Goal: Task Accomplishment & Management: Use online tool/utility

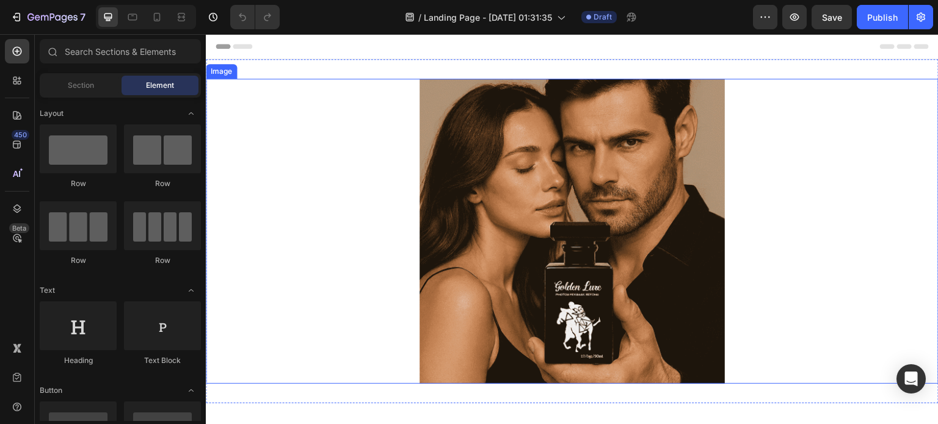
click at [435, 227] on img at bounding box center [572, 231] width 305 height 305
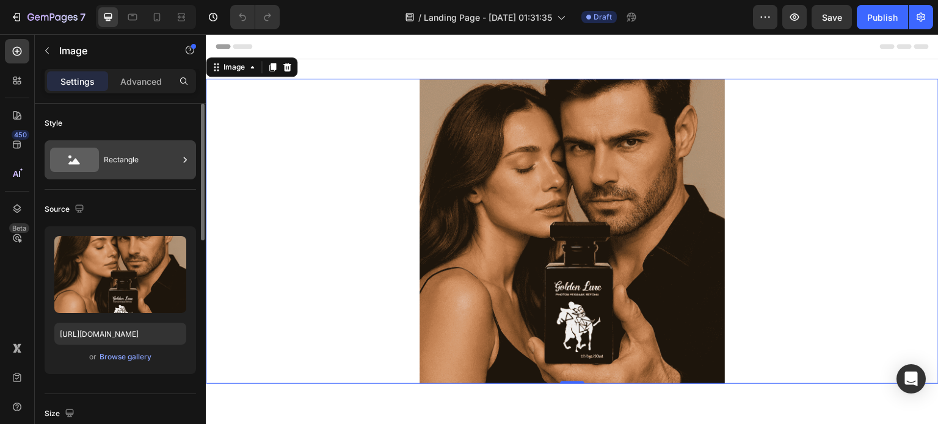
click at [151, 159] on div "Rectangle" at bounding box center [141, 160] width 74 height 28
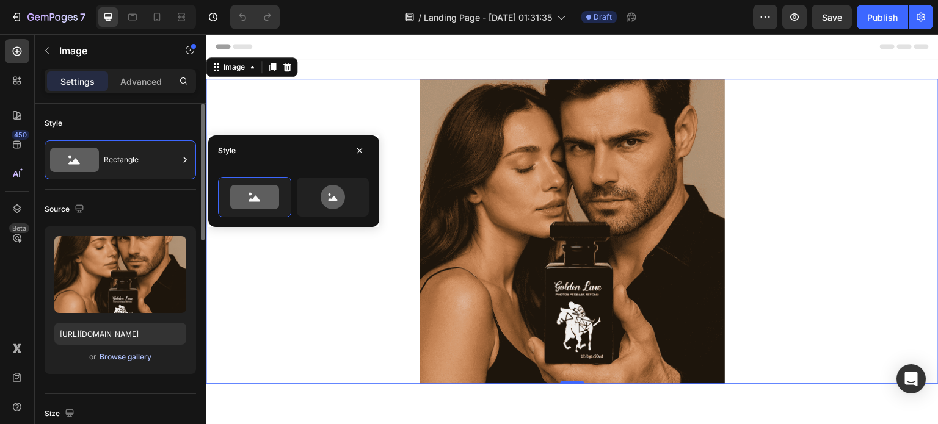
click at [136, 354] on div "Browse gallery" at bounding box center [126, 357] width 52 height 11
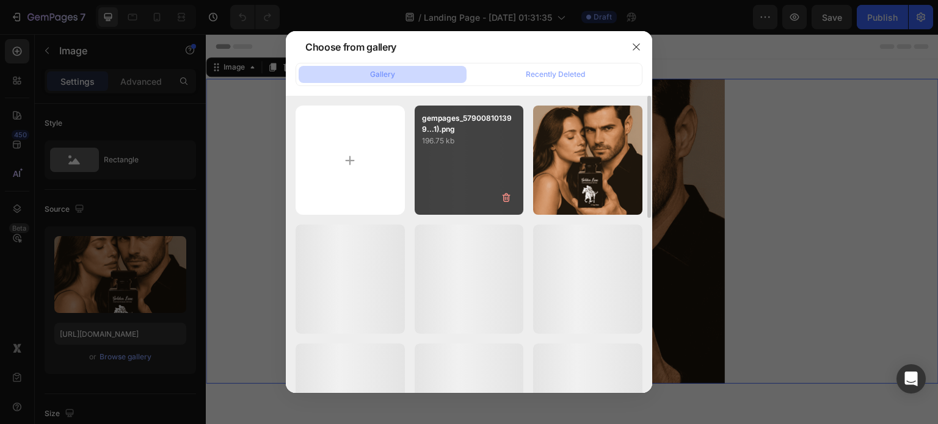
click at [506, 133] on p "gempages_579008101399...1).png" at bounding box center [469, 124] width 95 height 22
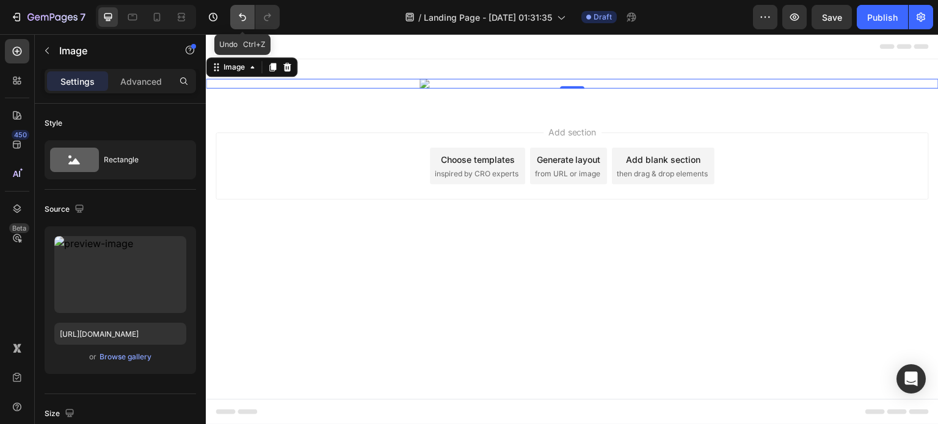
click at [245, 18] on icon "Undo/Redo" at bounding box center [242, 17] width 7 height 8
type input "[URL][DOMAIN_NAME]"
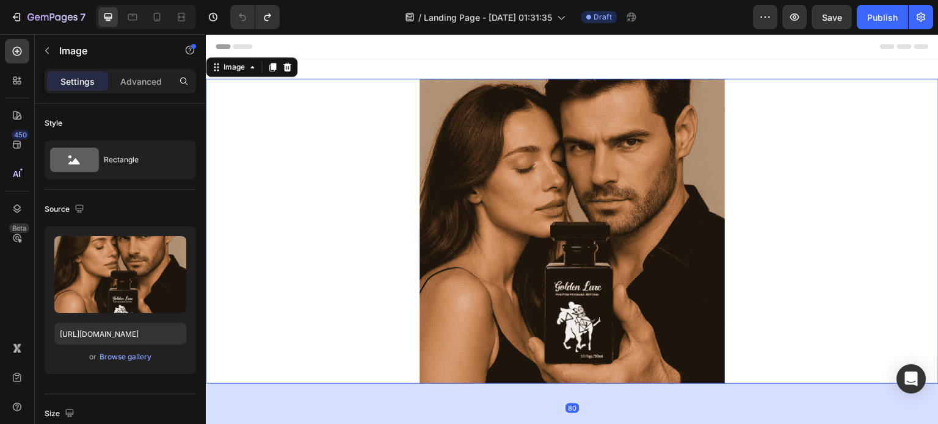
drag, startPoint x: 573, startPoint y: 382, endPoint x: 575, endPoint y: 431, distance: 48.9
click at [575, 424] on html "Header Image 80 Section 1 Root Start with Sections from sidebar Add sections Ad…" at bounding box center [572, 331] width 733 height 594
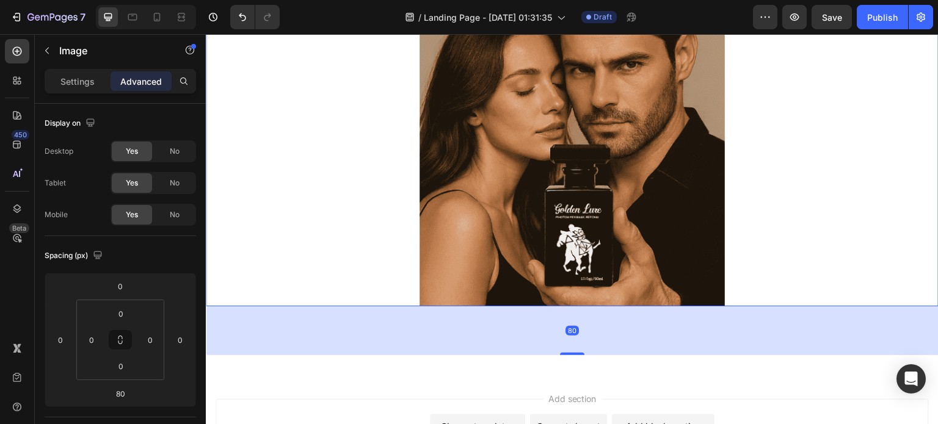
scroll to position [81, 0]
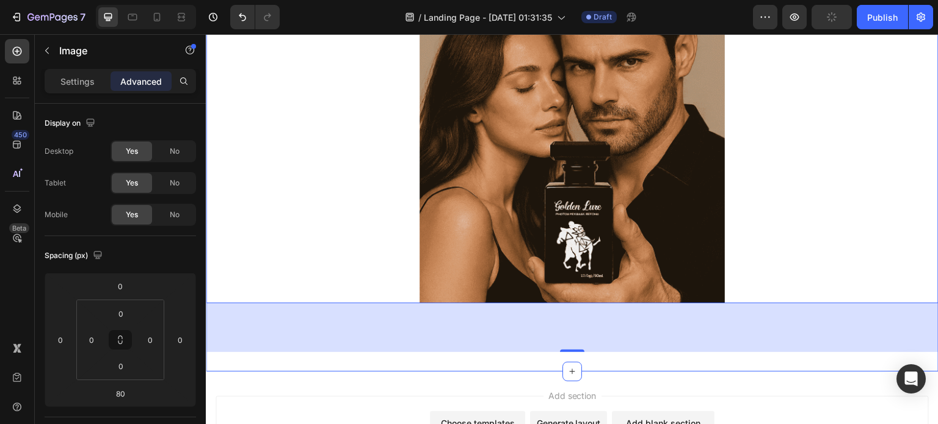
click at [573, 352] on div "Image 80 Section 1" at bounding box center [572, 175] width 733 height 393
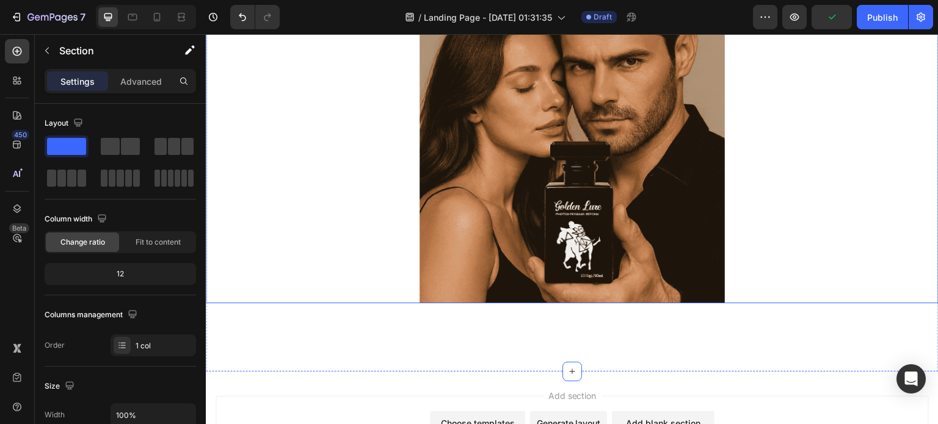
click at [578, 276] on img at bounding box center [572, 150] width 305 height 305
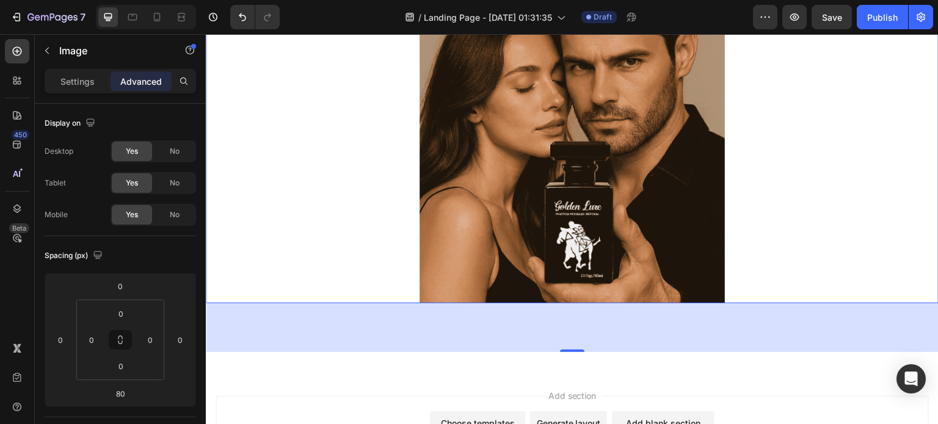
click at [383, 266] on div at bounding box center [572, 150] width 733 height 305
click at [476, 333] on div "80" at bounding box center [572, 327] width 733 height 49
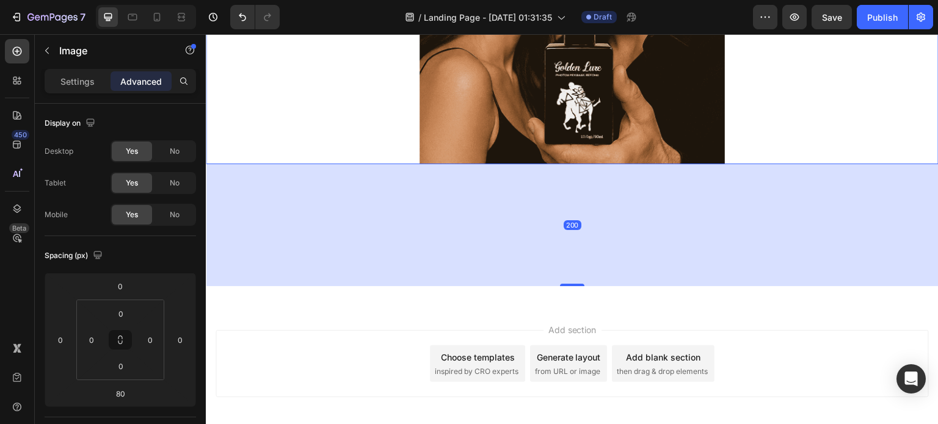
scroll to position [191, 0]
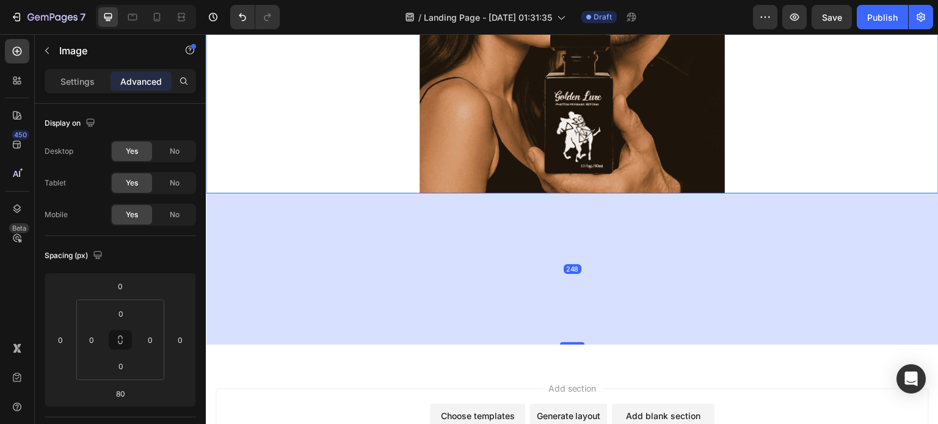
drag, startPoint x: 569, startPoint y: 351, endPoint x: 603, endPoint y: 453, distance: 108.1
click at [603, 424] on html "Header Image 248 Section 1 Root Start with Sections from sidebar Add sections A…" at bounding box center [572, 192] width 733 height 697
type input "248"
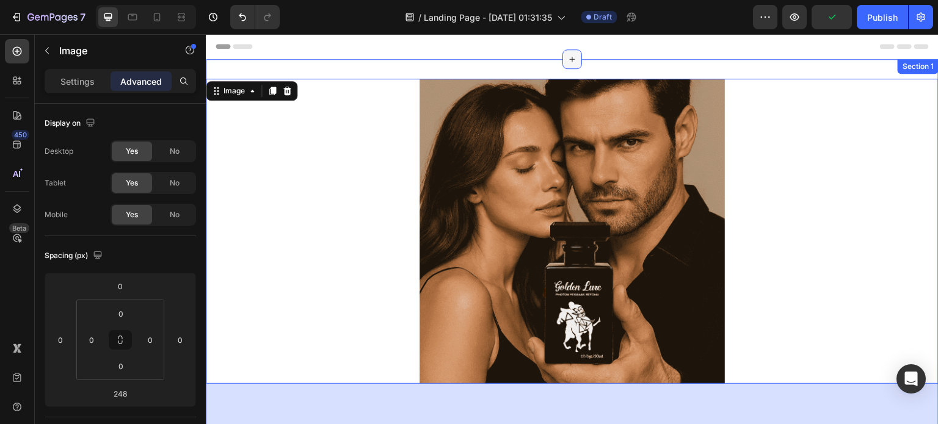
click at [576, 62] on div at bounding box center [572, 59] width 20 height 20
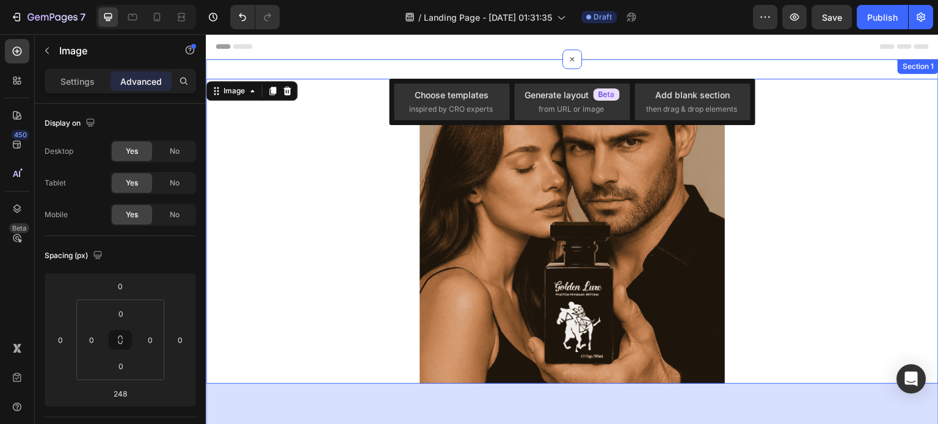
click at [619, 62] on div "Image 248 Section 1" at bounding box center [572, 307] width 733 height 496
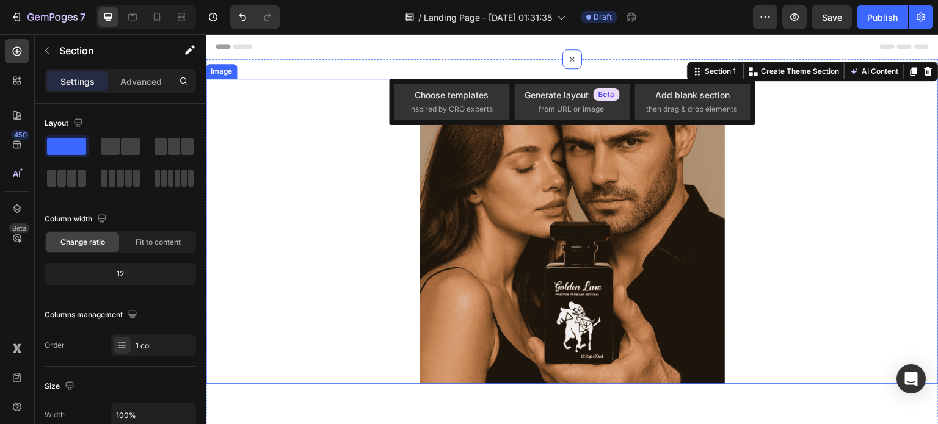
drag, startPoint x: 330, startPoint y: 137, endPoint x: 352, endPoint y: 136, distance: 22.0
click at [330, 137] on div at bounding box center [572, 231] width 733 height 305
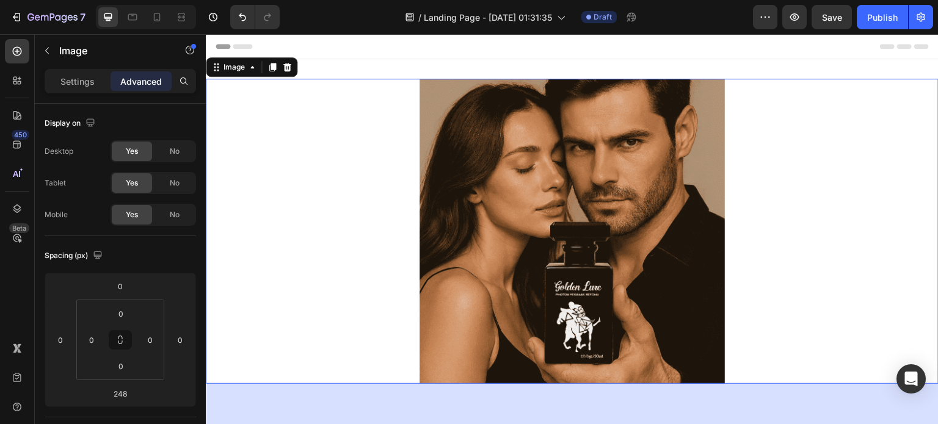
click at [459, 152] on img at bounding box center [572, 231] width 305 height 305
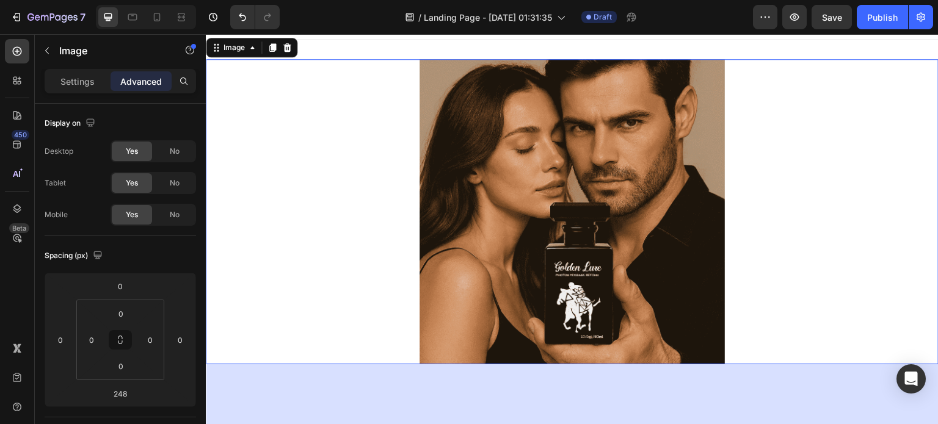
click at [351, 197] on div at bounding box center [572, 211] width 733 height 305
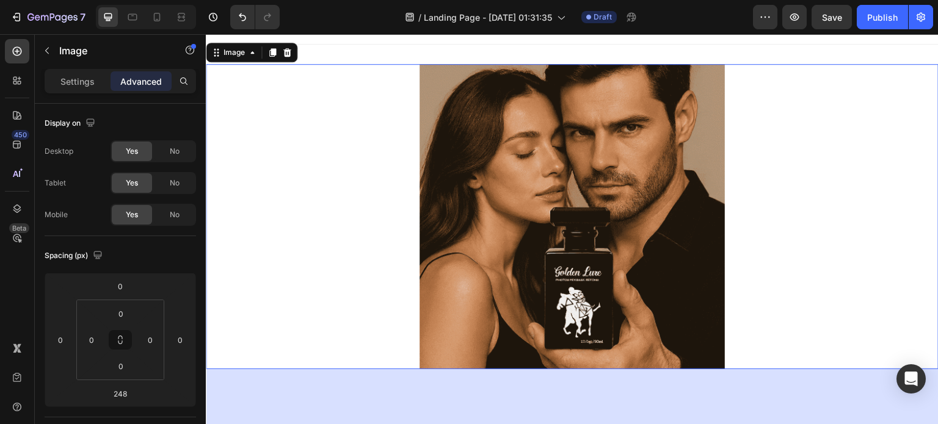
scroll to position [14, 0]
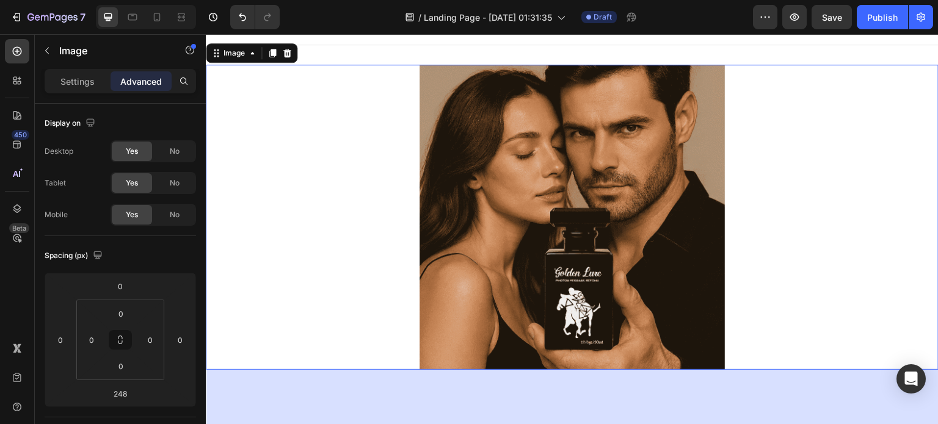
click at [567, 211] on img at bounding box center [572, 217] width 305 height 305
click at [181, 117] on div "Display on" at bounding box center [120, 124] width 151 height 20
click at [629, 234] on img at bounding box center [572, 217] width 305 height 305
click at [48, 49] on icon "button" at bounding box center [47, 51] width 10 height 10
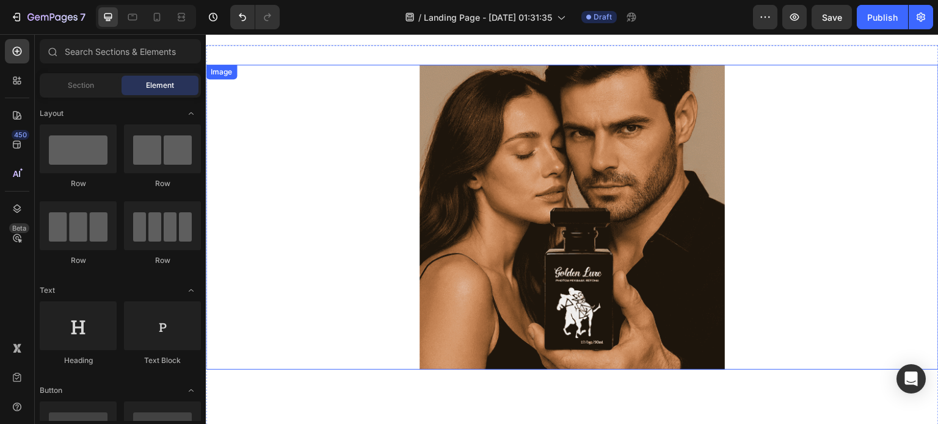
click at [519, 242] on img at bounding box center [572, 217] width 305 height 305
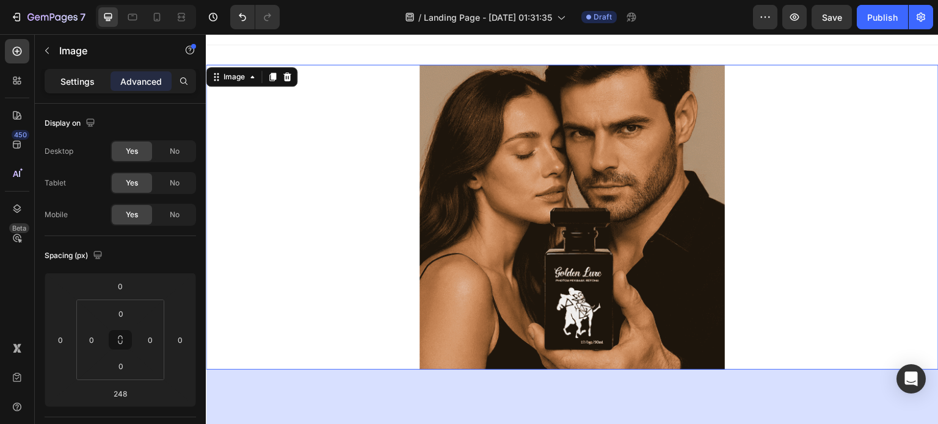
click at [88, 81] on p "Settings" at bounding box center [77, 81] width 34 height 13
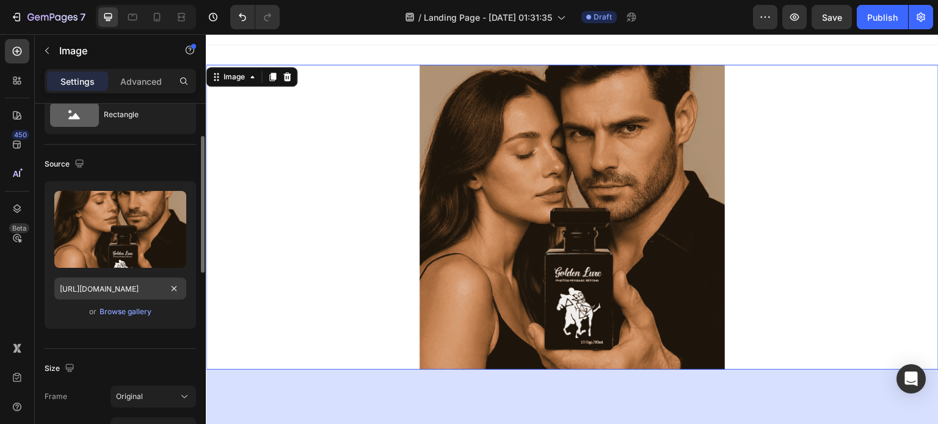
scroll to position [56, 0]
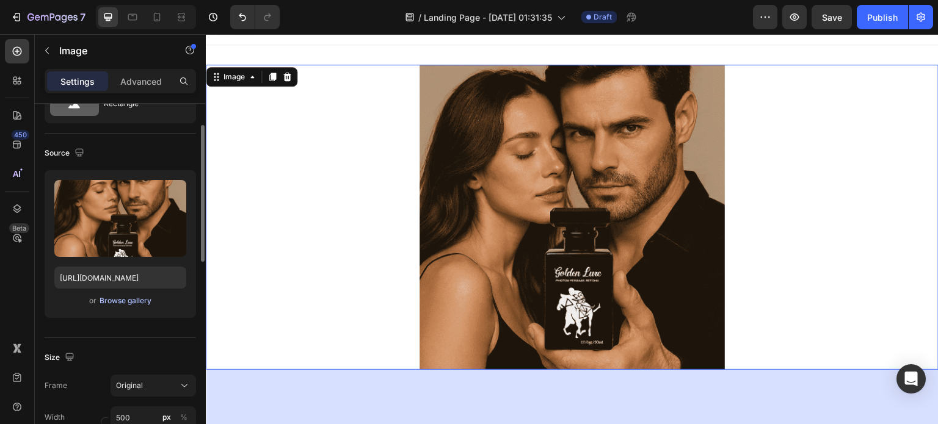
click at [128, 299] on div "Browse gallery" at bounding box center [126, 301] width 52 height 11
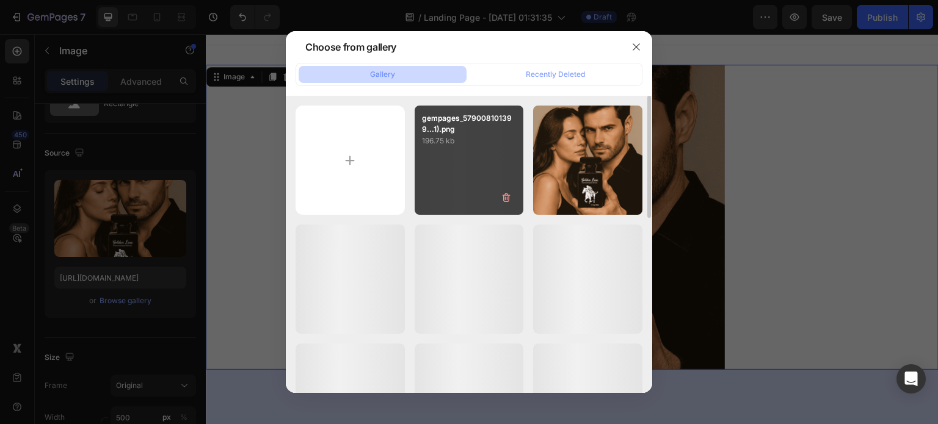
click at [469, 163] on div "gempages_579008101399...1).png 196.75 kb" at bounding box center [469, 160] width 109 height 109
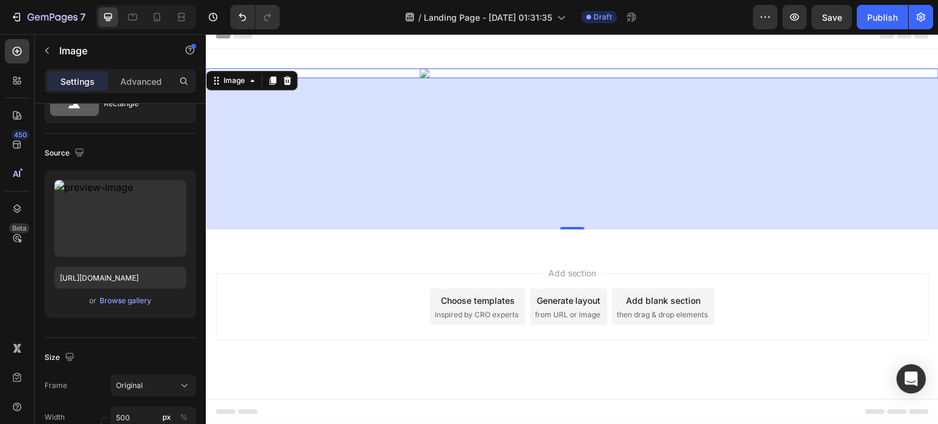
scroll to position [0, 0]
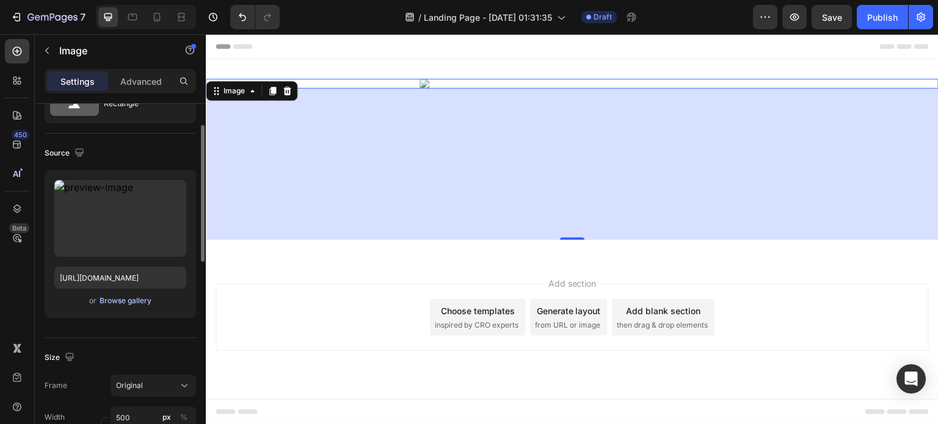
click at [137, 300] on div "Browse gallery" at bounding box center [126, 301] width 52 height 11
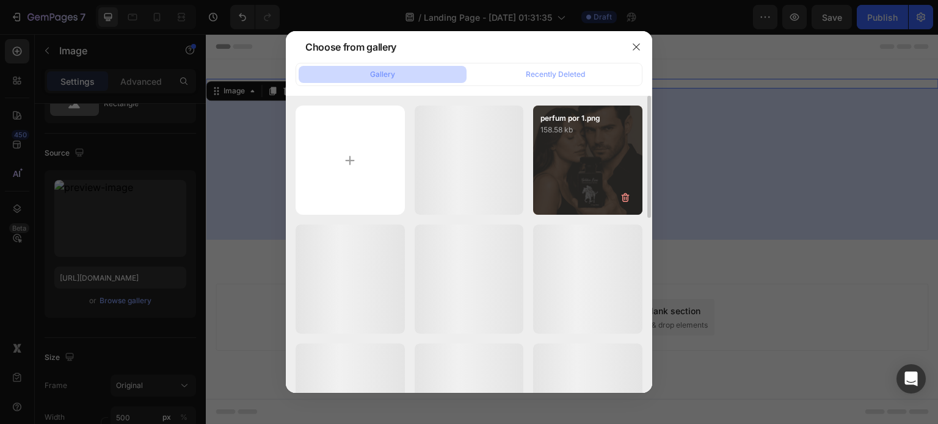
click at [554, 159] on div "perfum por 1.png 158.58 kb" at bounding box center [587, 160] width 109 height 109
type input "[URL][DOMAIN_NAME]"
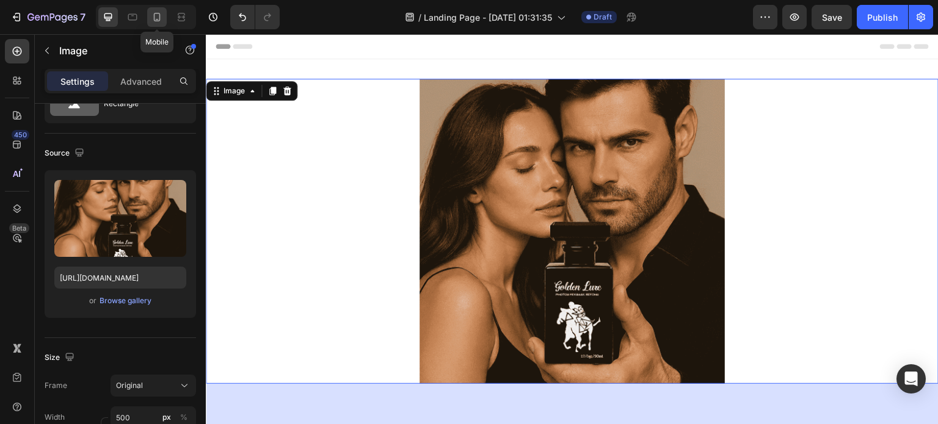
click at [161, 13] on icon at bounding box center [157, 17] width 12 height 12
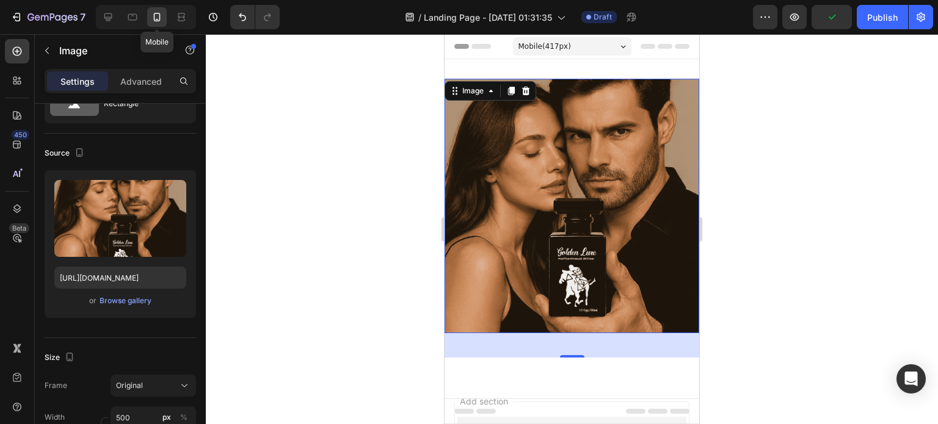
scroll to position [2, 0]
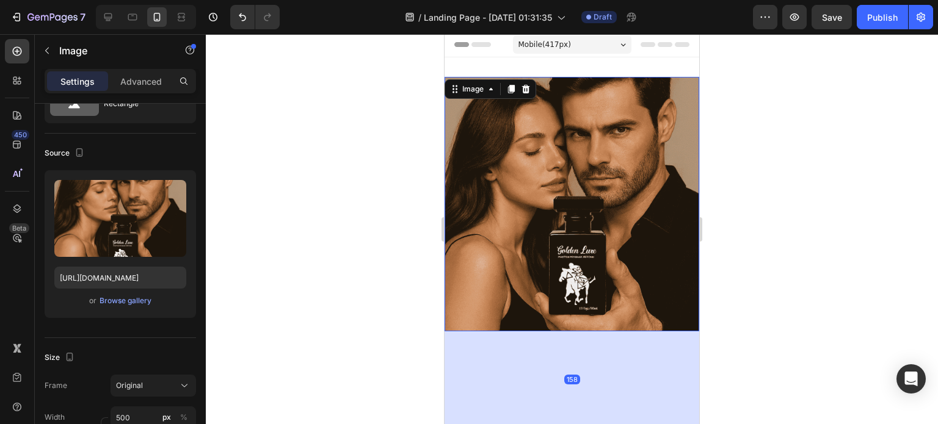
drag, startPoint x: 567, startPoint y: 344, endPoint x: 575, endPoint y: 420, distance: 76.7
click at [575, 424] on div at bounding box center [572, 426] width 24 height 4
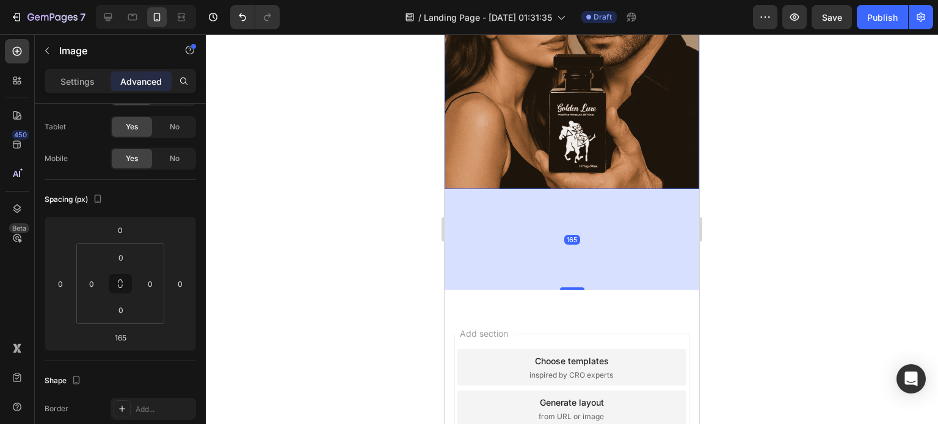
scroll to position [145, 0]
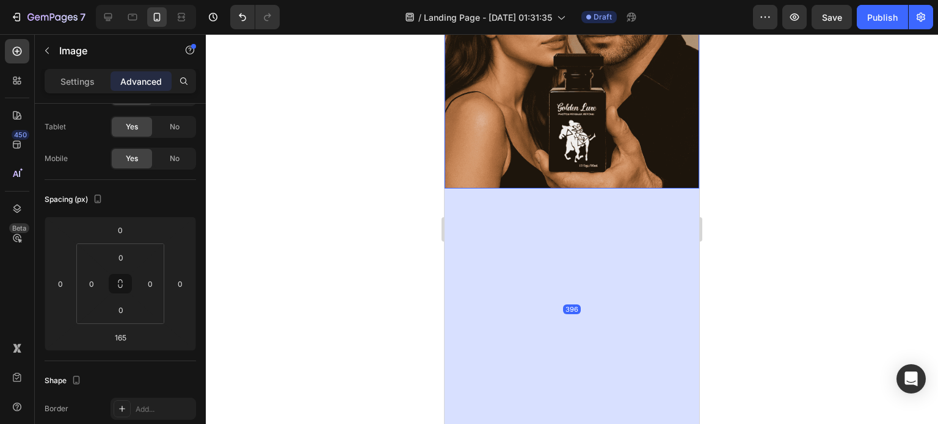
drag, startPoint x: 573, startPoint y: 278, endPoint x: 585, endPoint y: 421, distance: 143.4
click at [585, 189] on div "396" at bounding box center [572, 189] width 255 height 0
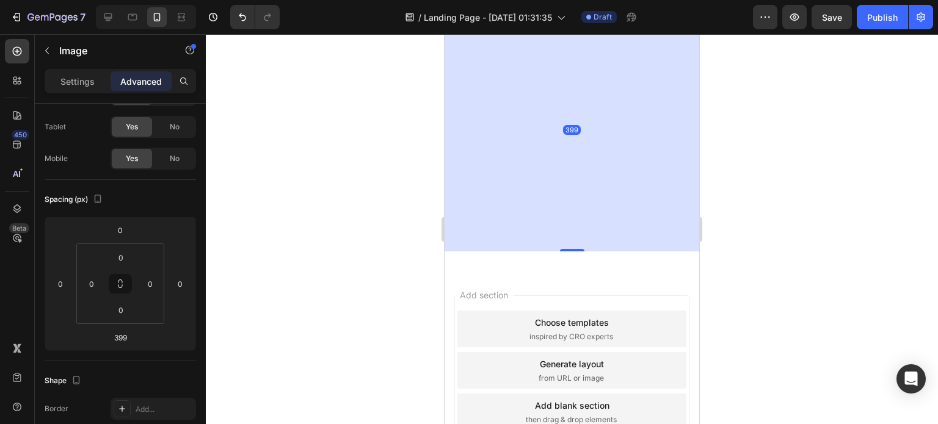
scroll to position [341, 0]
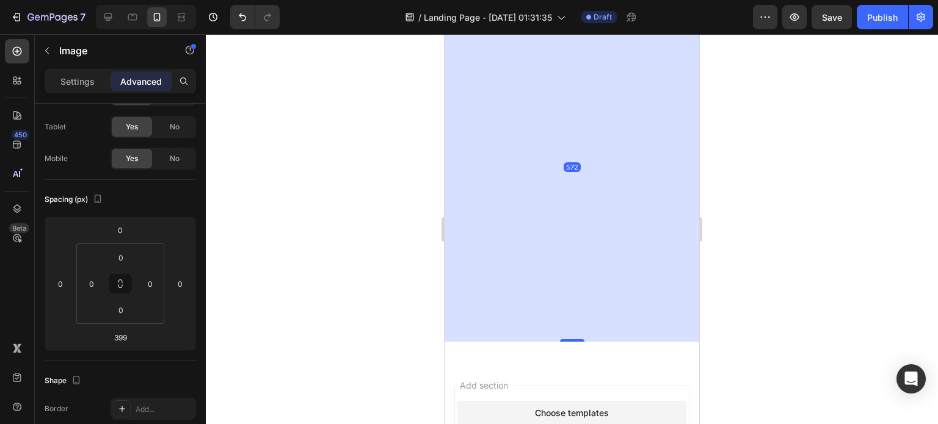
drag, startPoint x: 572, startPoint y: 225, endPoint x: 580, endPoint y: 330, distance: 106.0
type input "572"
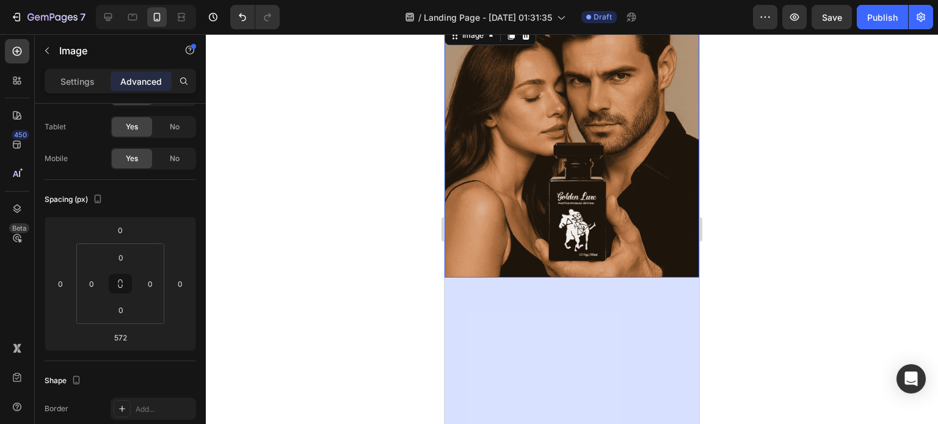
scroll to position [48, 0]
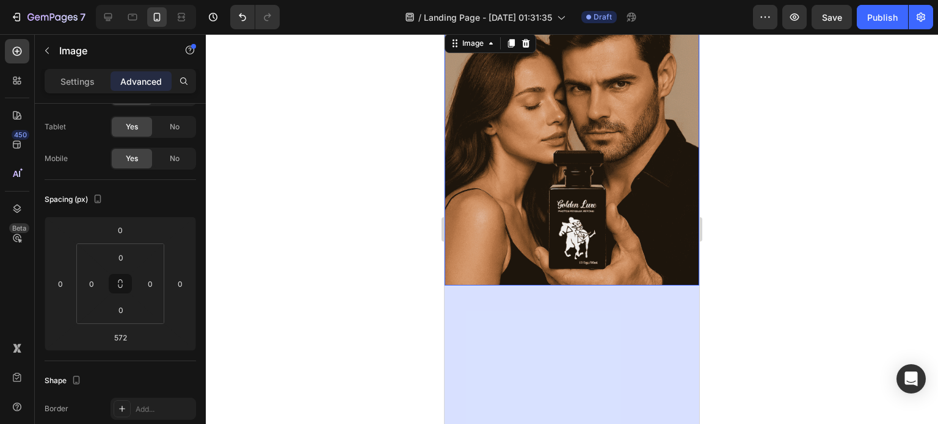
click at [569, 255] on img at bounding box center [572, 158] width 255 height 255
click at [93, 81] on p "Settings" at bounding box center [77, 81] width 34 height 13
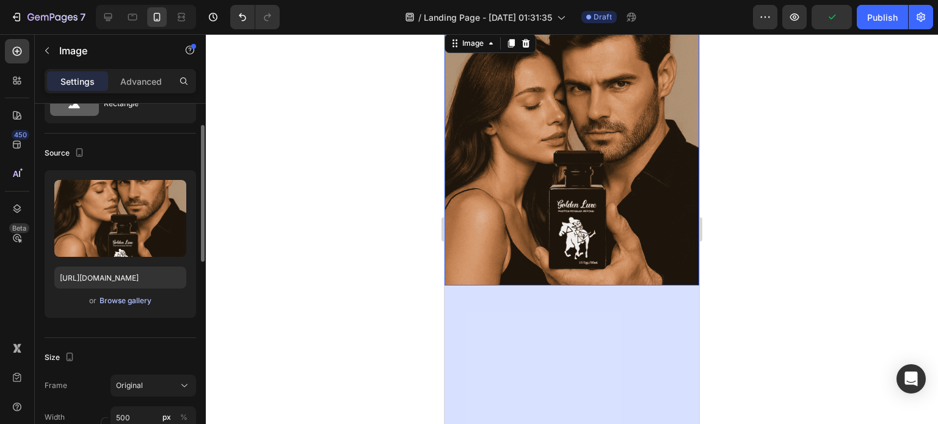
click at [134, 302] on div "Browse gallery" at bounding box center [126, 301] width 52 height 11
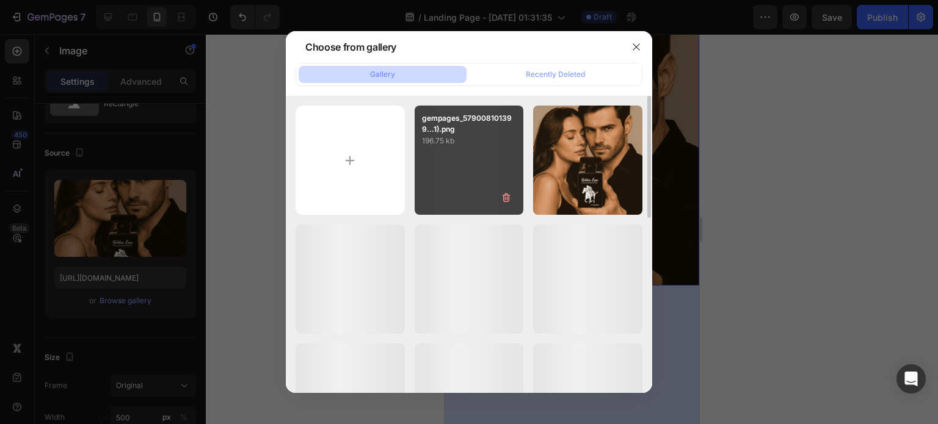
click at [465, 165] on div "gempages_579008101399...1).png 196.75 kb" at bounding box center [469, 160] width 109 height 109
type input "[URL][DOMAIN_NAME]"
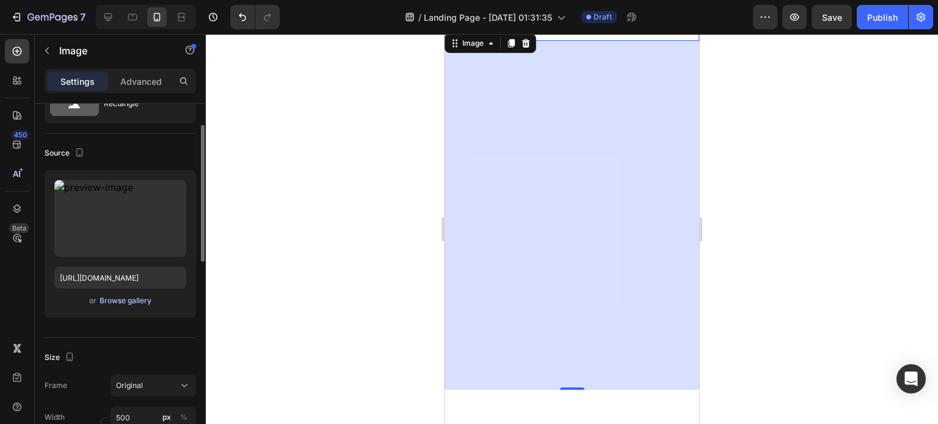
click at [132, 298] on div "Browse gallery" at bounding box center [126, 301] width 52 height 11
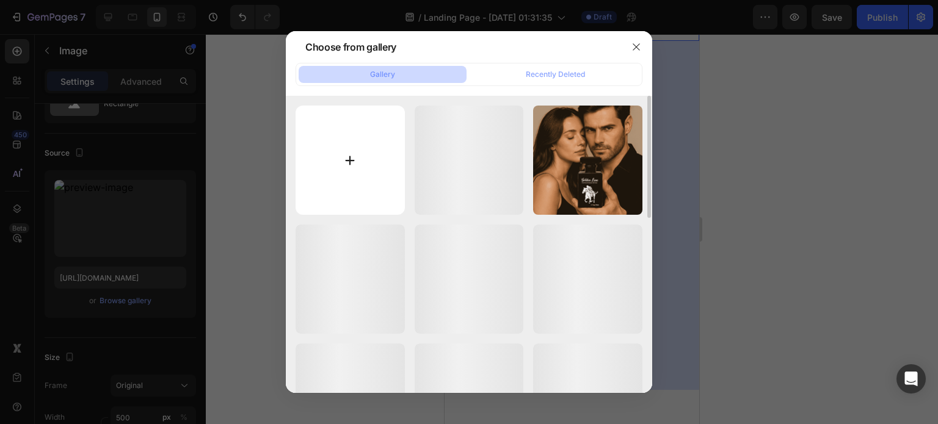
click at [386, 134] on input "file" at bounding box center [350, 160] width 109 height 109
type input "C:\fakepath\gempages_579008101399659029-92799ee5-ae2e-4e42-bed3-6c13cdc68f59.png"
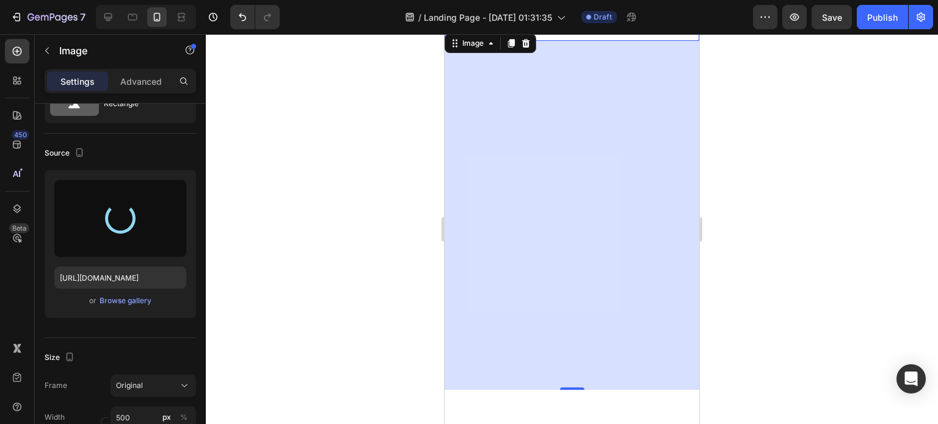
type input "[URL][DOMAIN_NAME]"
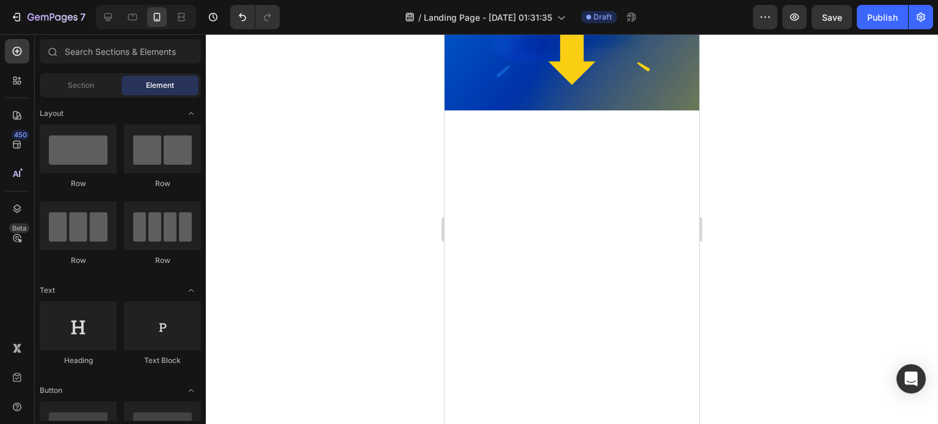
scroll to position [0, 0]
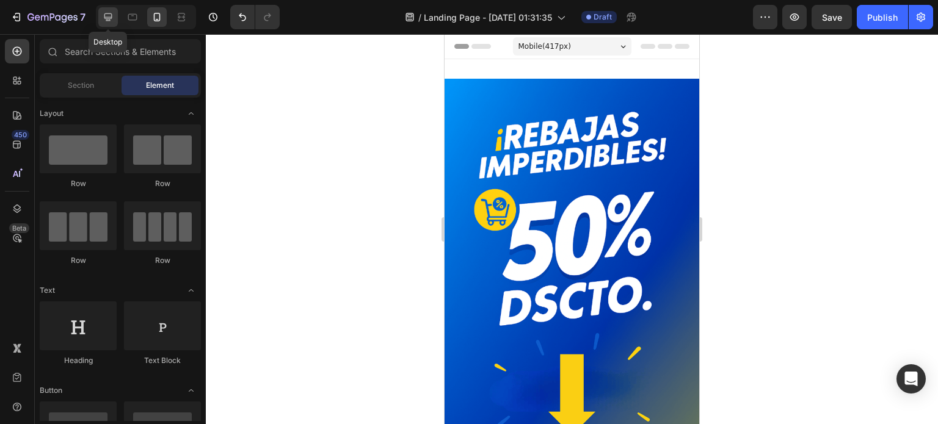
click at [112, 18] on icon at bounding box center [108, 17] width 12 height 12
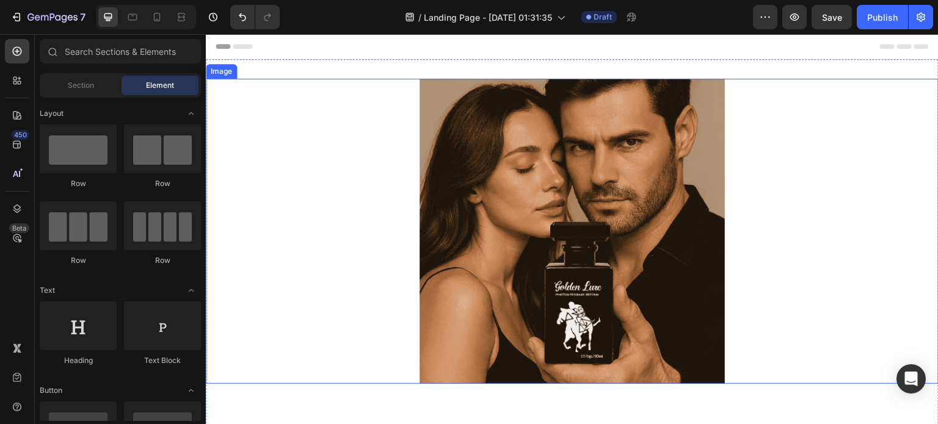
click at [536, 207] on img at bounding box center [572, 231] width 305 height 305
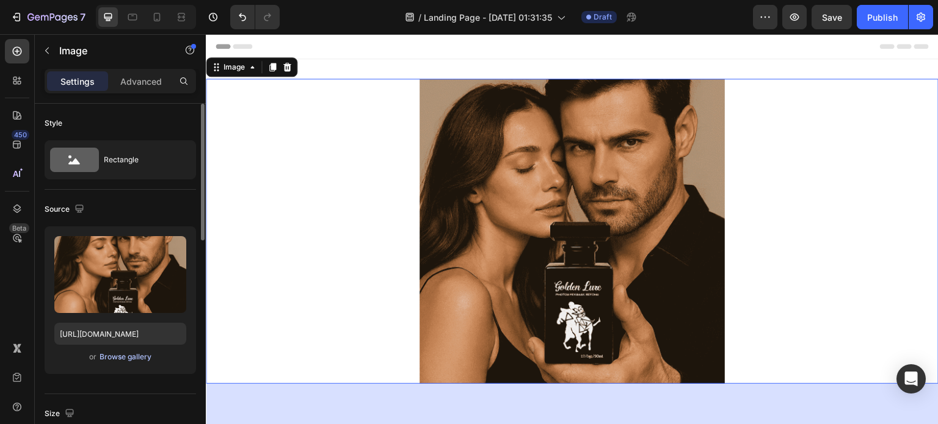
click at [136, 360] on div "Browse gallery" at bounding box center [126, 357] width 52 height 11
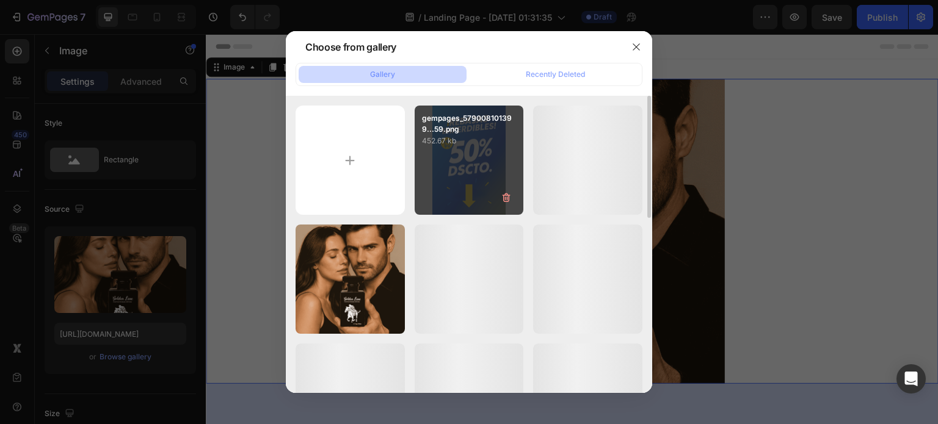
click at [472, 140] on p "452.67 kb" at bounding box center [469, 141] width 95 height 12
type input "[URL][DOMAIN_NAME]"
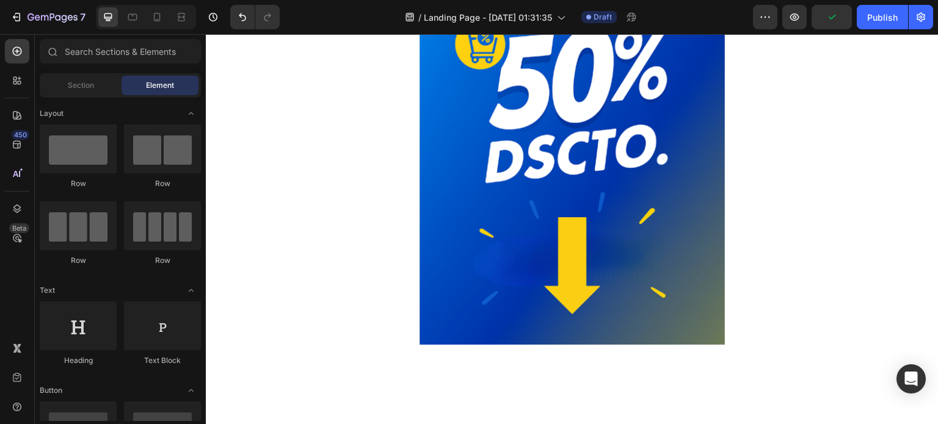
scroll to position [240, 0]
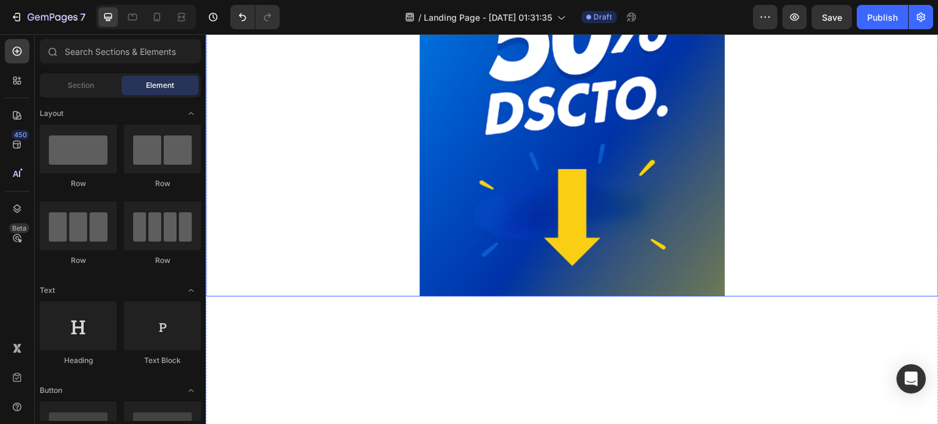
click at [840, 219] on div at bounding box center [572, 68] width 733 height 458
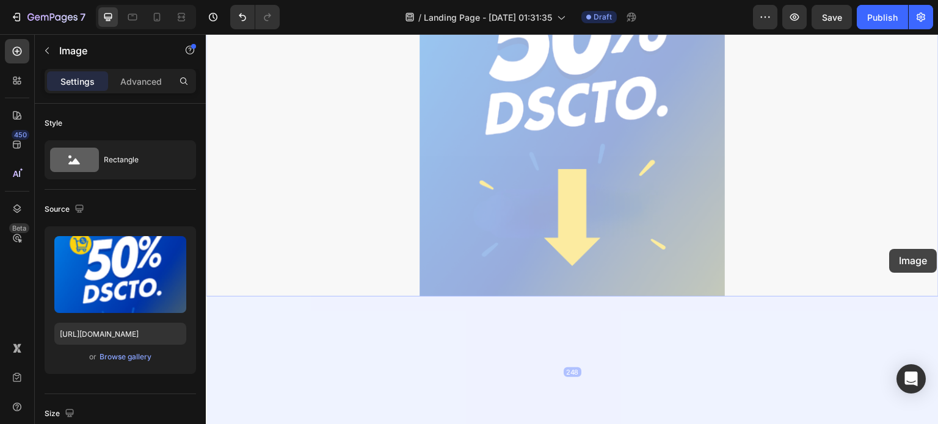
drag, startPoint x: 890, startPoint y: 249, endPoint x: 906, endPoint y: 252, distance: 16.1
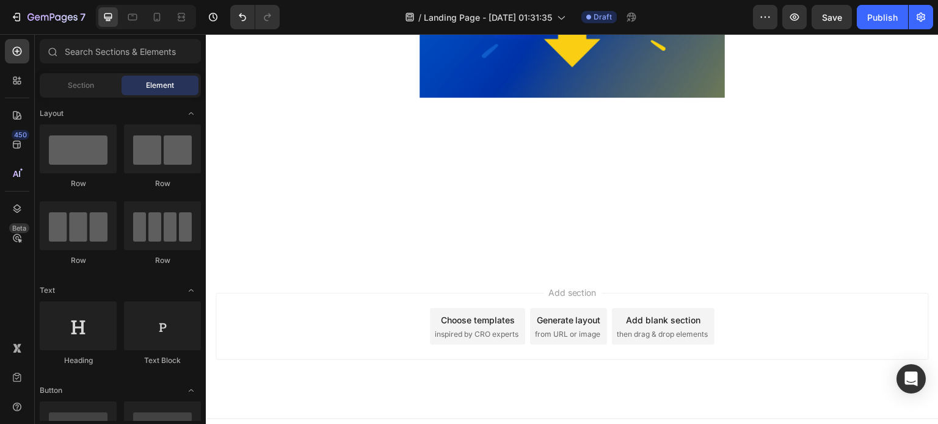
scroll to position [441, 0]
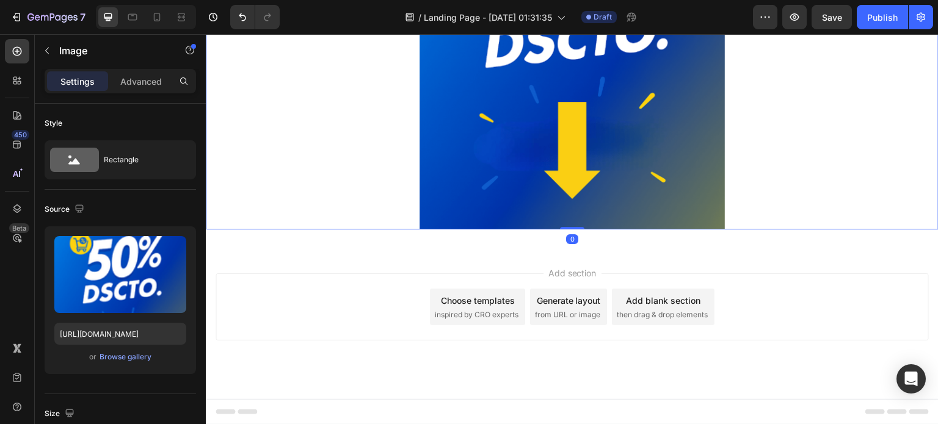
scroll to position [307, 0]
drag, startPoint x: 568, startPoint y: 244, endPoint x: 587, endPoint y: 77, distance: 168.5
click at [587, 77] on div "Image 0" at bounding box center [572, 1] width 733 height 458
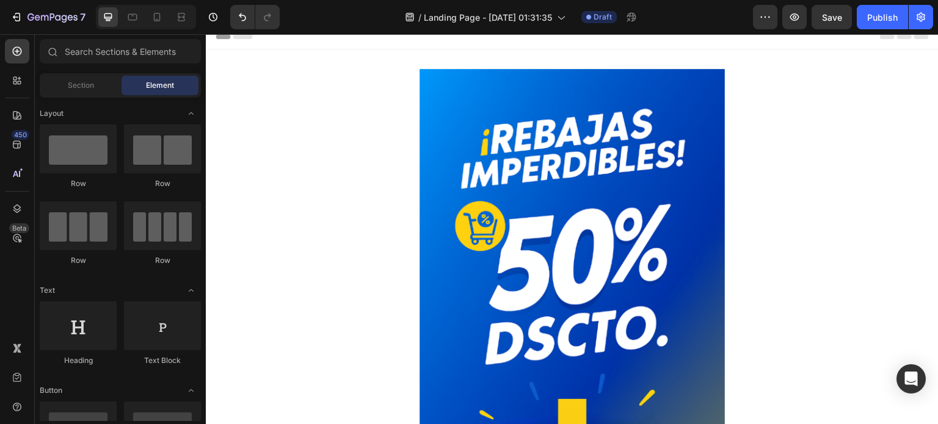
scroll to position [0, 0]
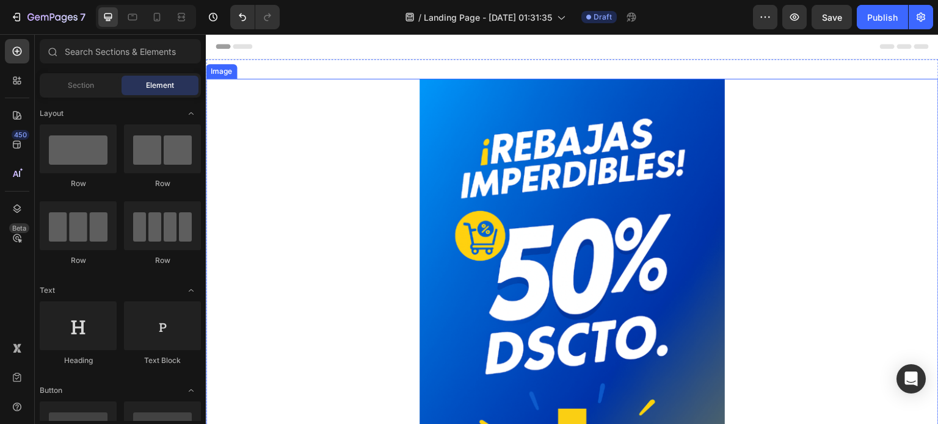
click at [822, 136] on div at bounding box center [572, 308] width 733 height 458
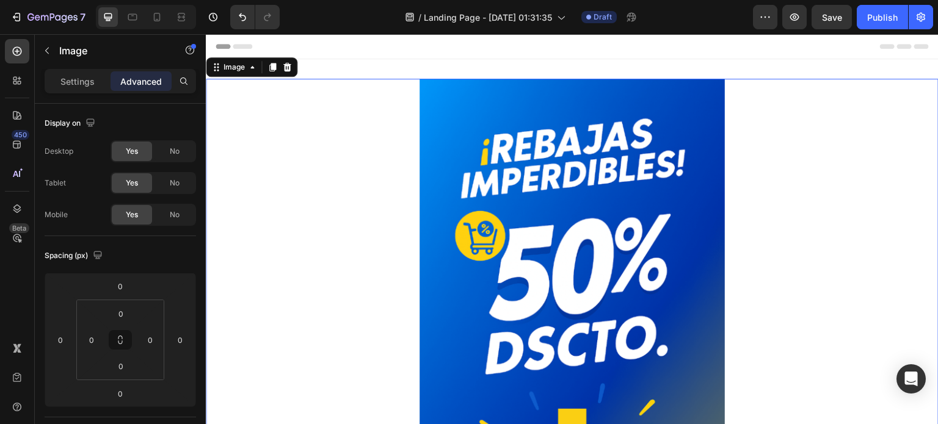
click at [831, 136] on div at bounding box center [572, 308] width 733 height 458
click at [322, 148] on div at bounding box center [572, 308] width 733 height 458
click at [156, 15] on icon at bounding box center [157, 17] width 12 height 12
type input "572"
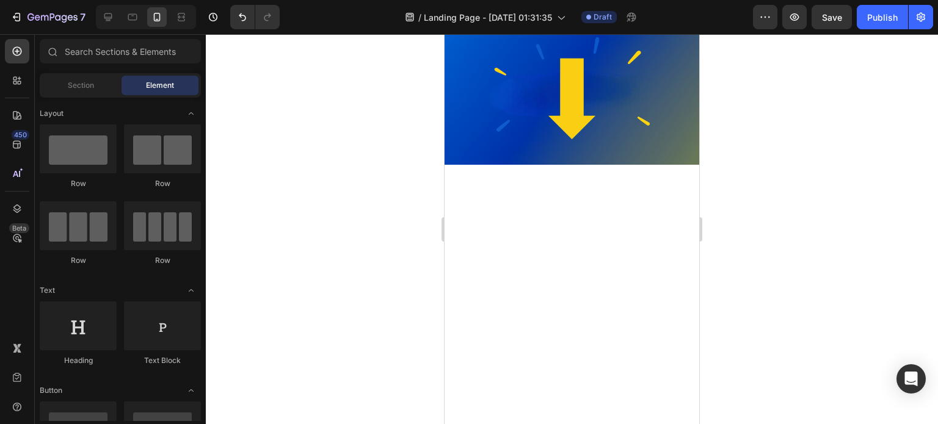
scroll to position [227, 0]
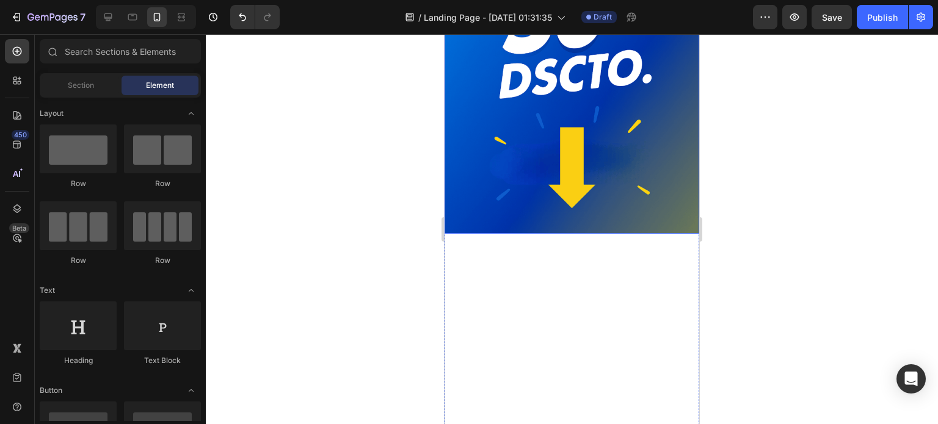
click at [640, 144] on img at bounding box center [572, 43] width 255 height 382
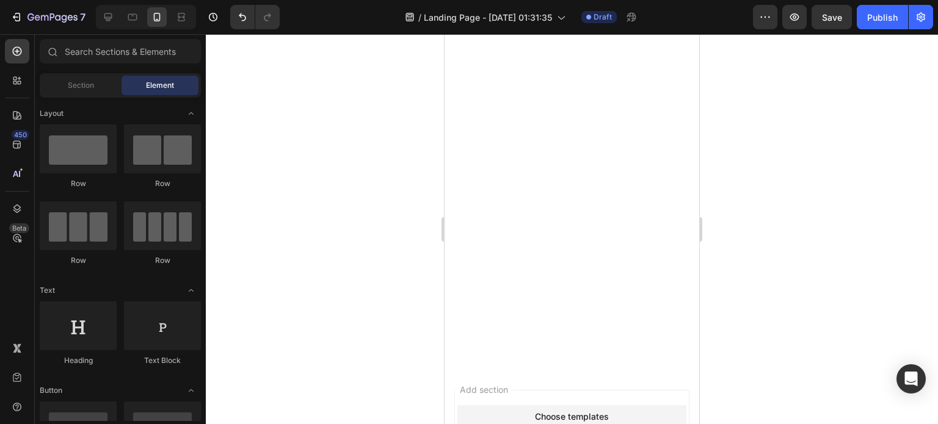
scroll to position [472, 0]
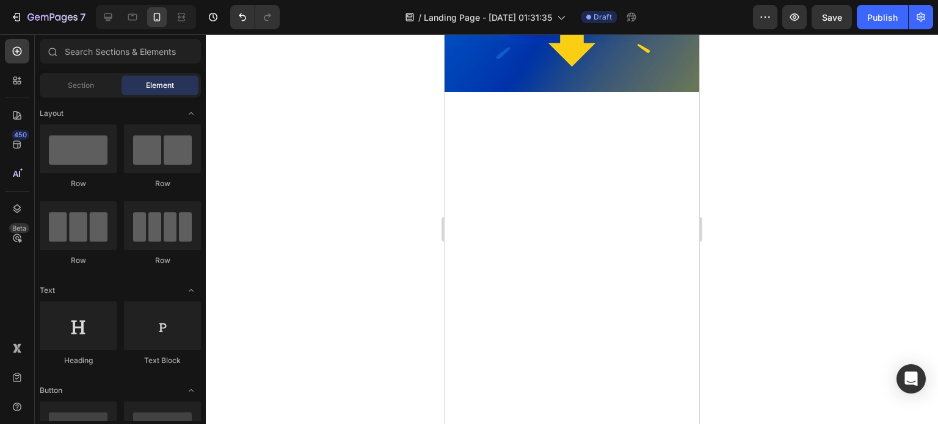
scroll to position [340, 0]
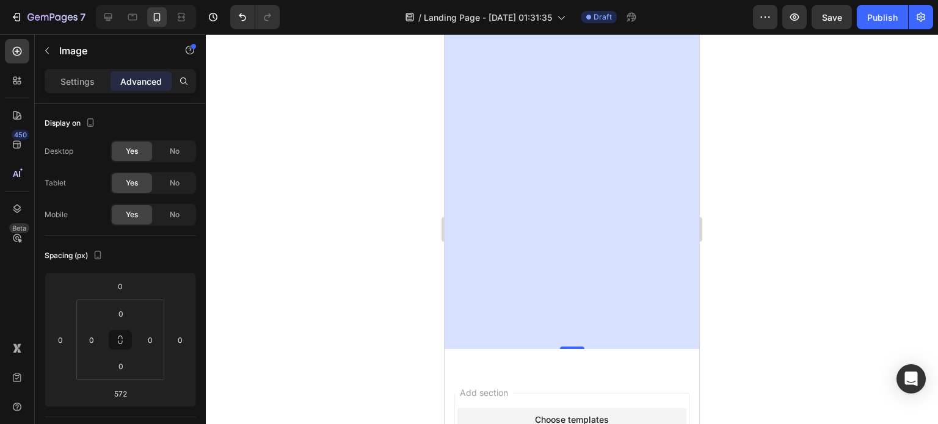
scroll to position [462, 0]
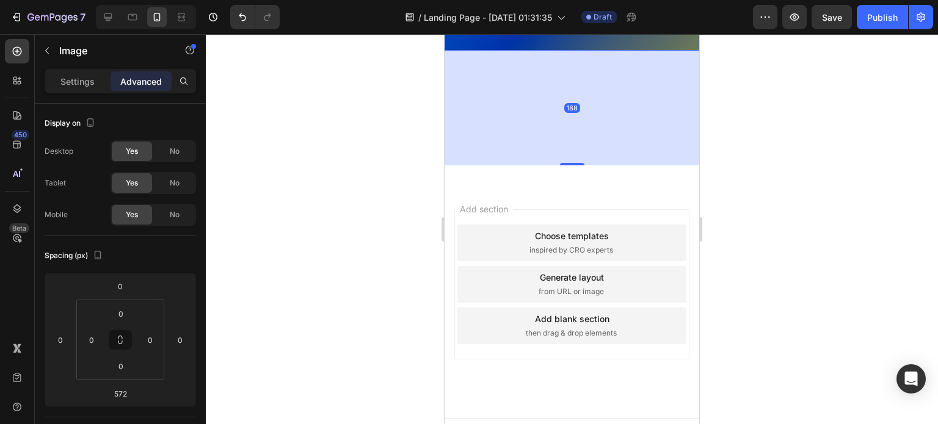
drag, startPoint x: 567, startPoint y: 332, endPoint x: 562, endPoint y: 93, distance: 238.8
click at [562, 51] on div "188" at bounding box center [572, 51] width 255 height 0
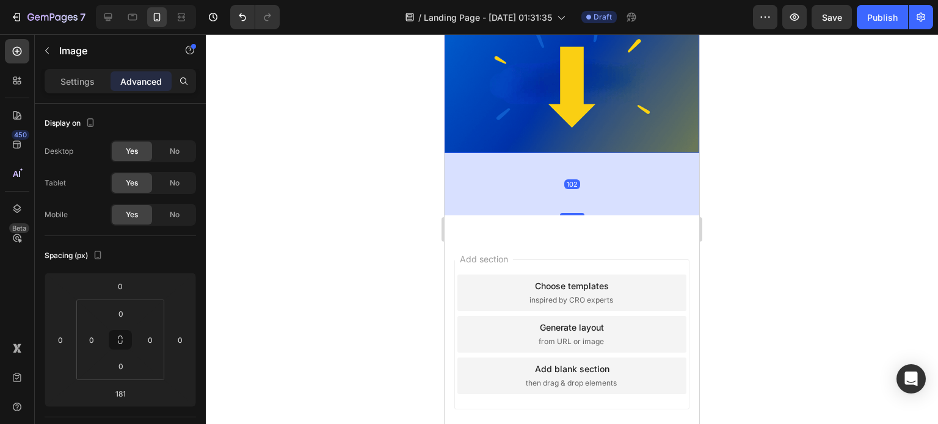
scroll to position [300, 0]
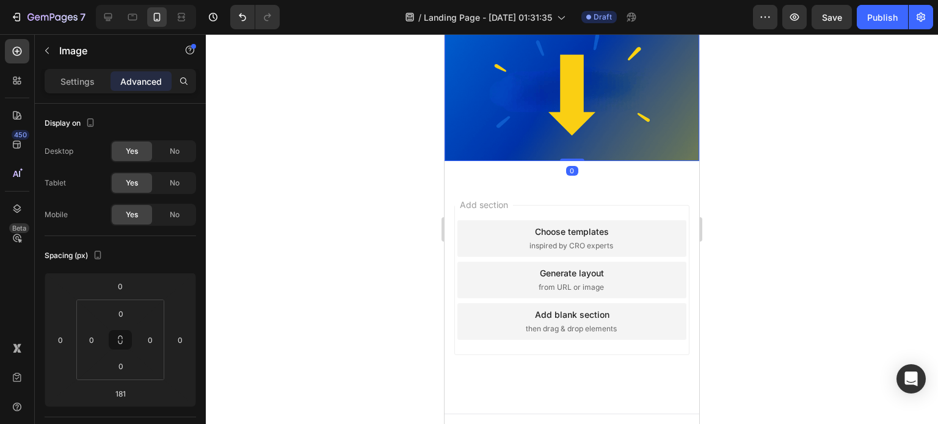
drag, startPoint x: 574, startPoint y: 247, endPoint x: 576, endPoint y: 109, distance: 138.0
type input "0"
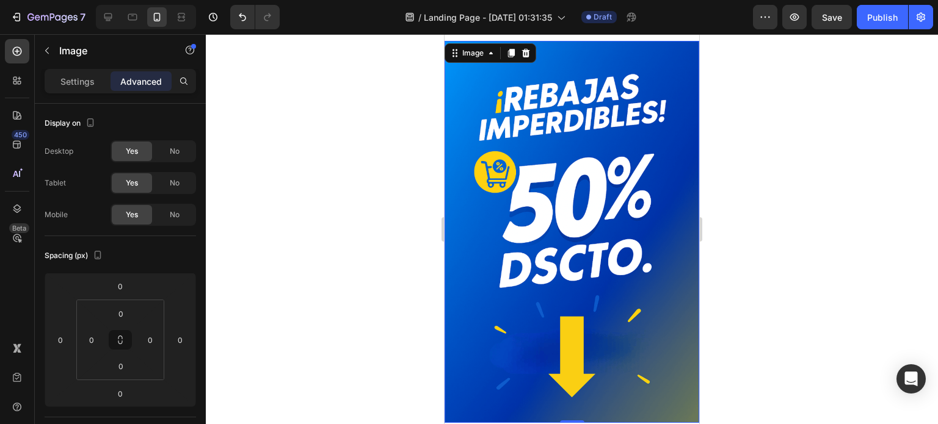
scroll to position [0, 0]
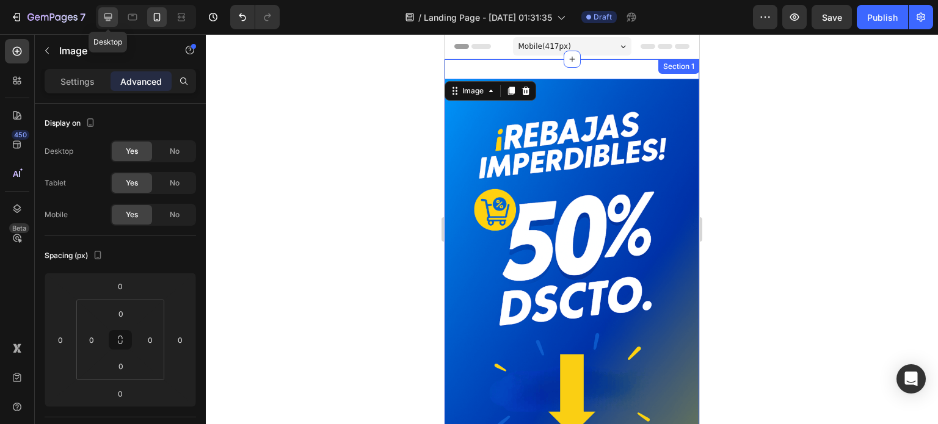
click at [113, 15] on icon at bounding box center [108, 17] width 12 height 12
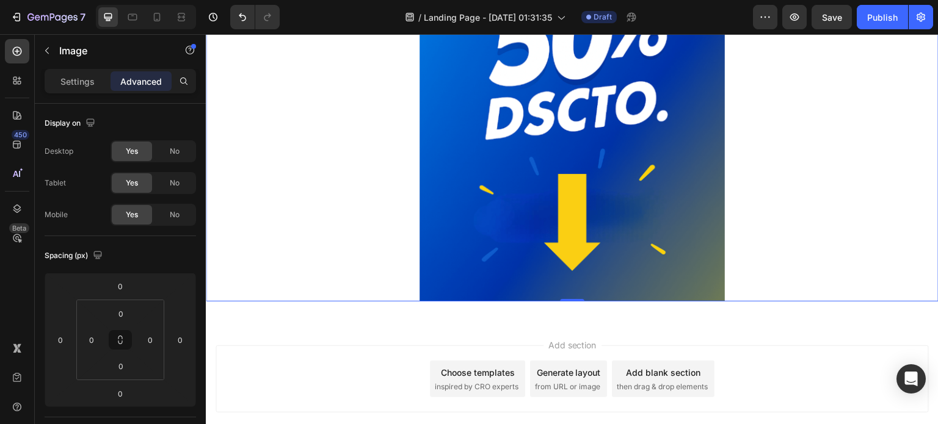
scroll to position [307, 0]
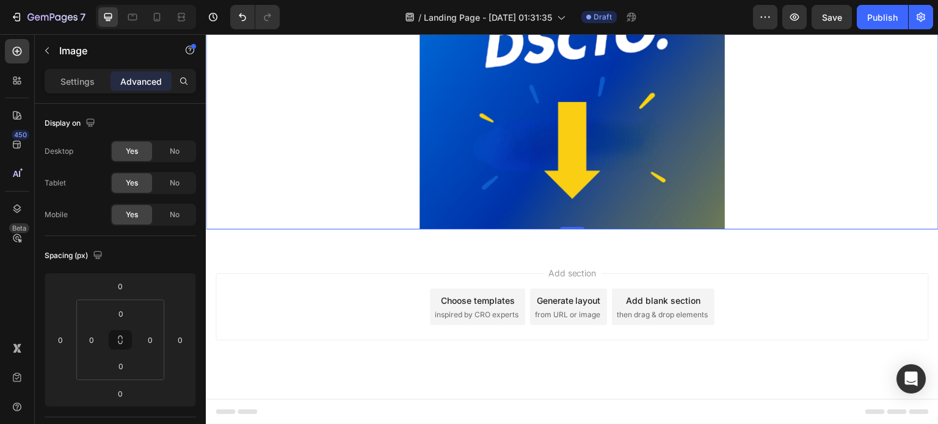
click at [550, 126] on img at bounding box center [572, 1] width 305 height 458
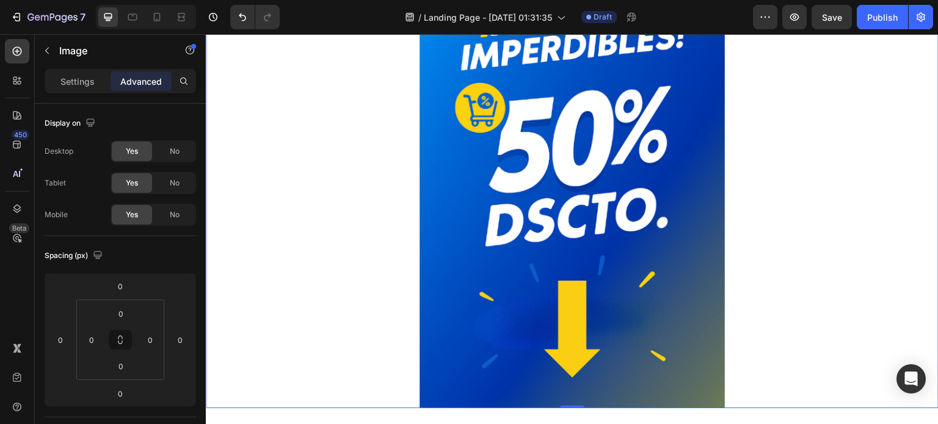
scroll to position [0, 0]
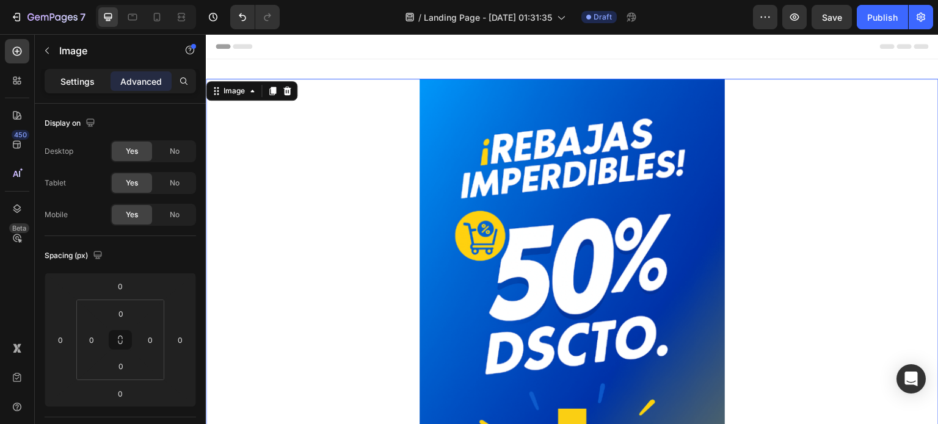
click at [76, 80] on p "Settings" at bounding box center [77, 81] width 34 height 13
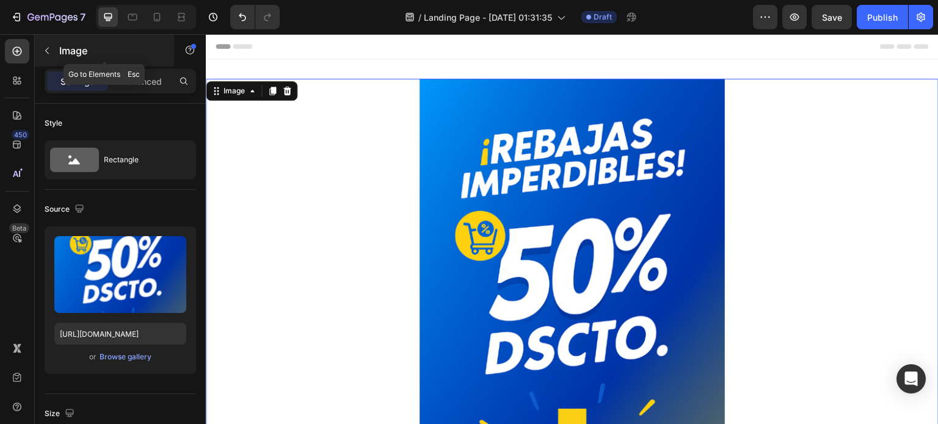
click at [57, 46] on div "Image" at bounding box center [104, 51] width 139 height 32
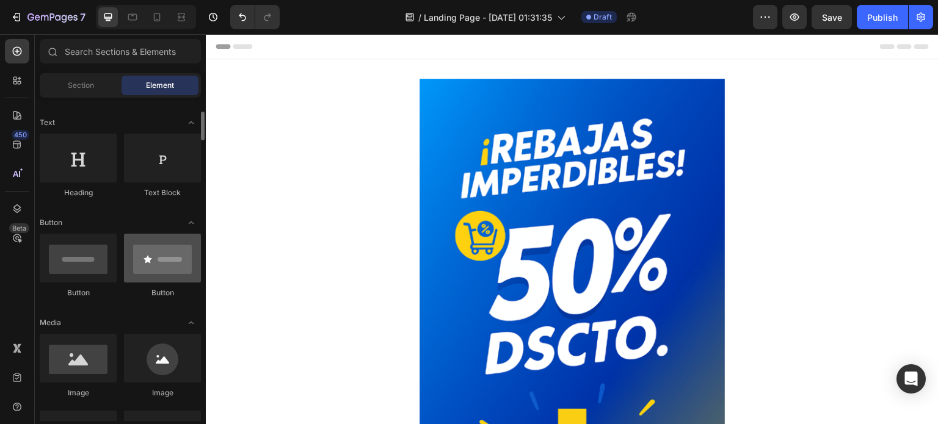
scroll to position [167, 0]
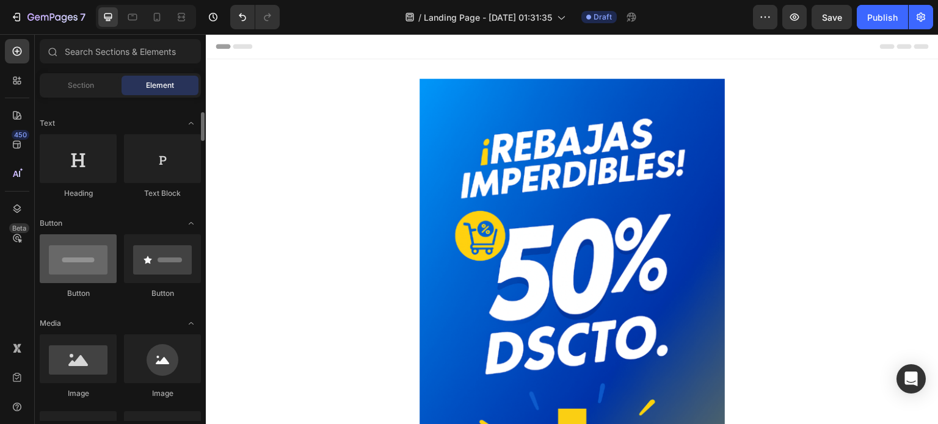
click at [96, 261] on div at bounding box center [78, 258] width 77 height 49
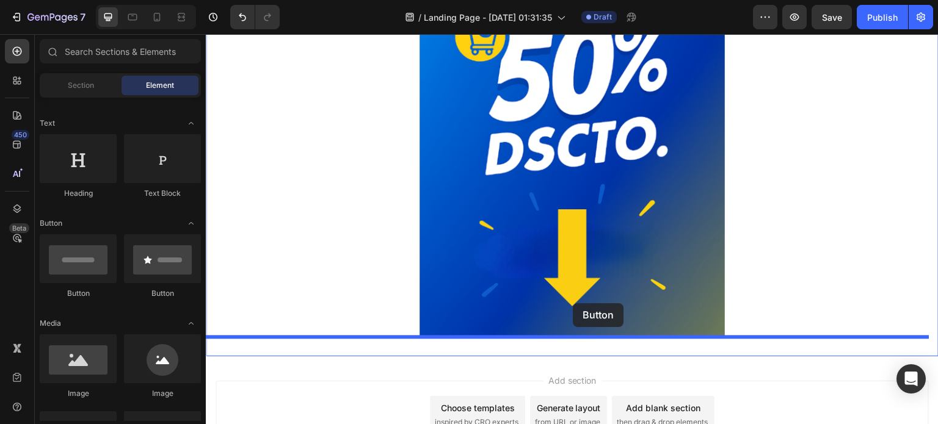
scroll to position [210, 0]
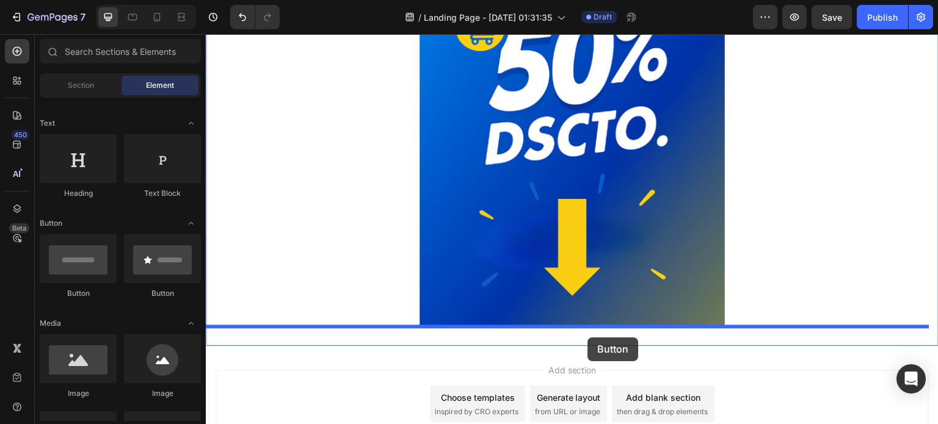
drag, startPoint x: 284, startPoint y: 296, endPoint x: 588, endPoint y: 338, distance: 307.0
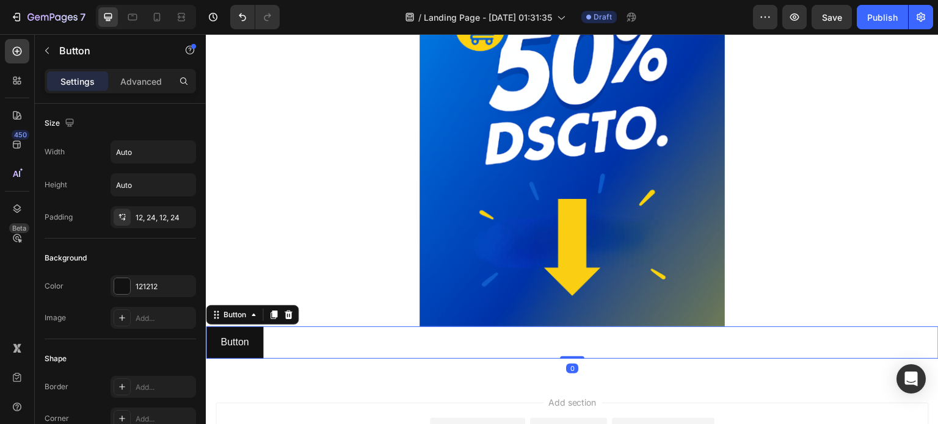
click at [542, 346] on div "Button Button 0" at bounding box center [572, 343] width 733 height 32
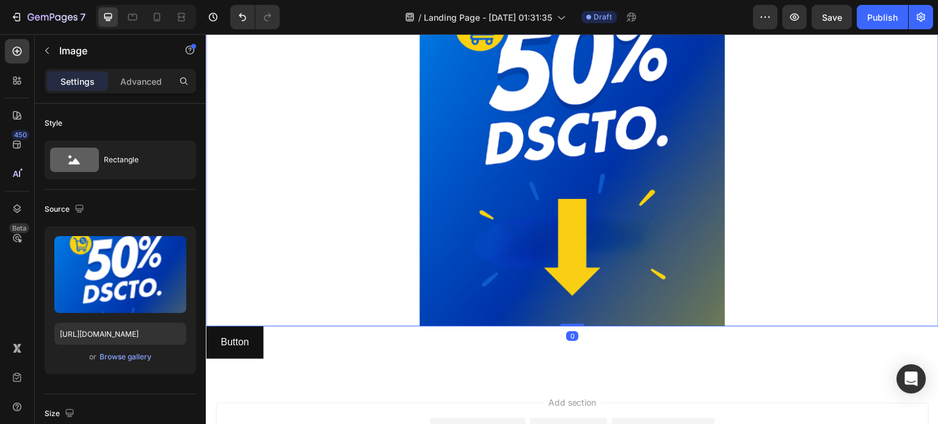
click at [385, 261] on div at bounding box center [572, 98] width 733 height 458
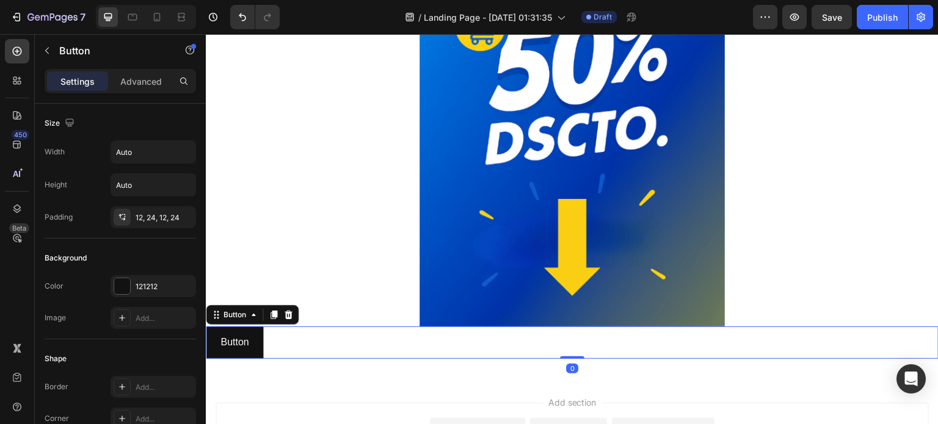
click at [371, 333] on div "Button Button 0" at bounding box center [572, 343] width 733 height 32
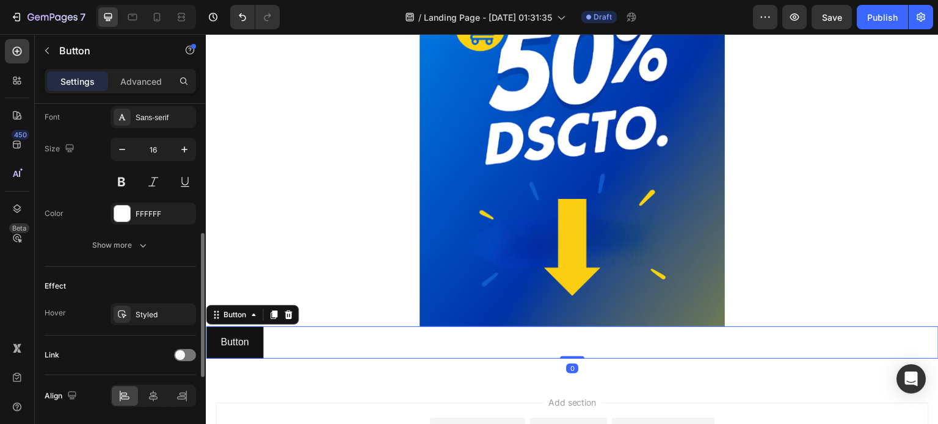
scroll to position [518, 0]
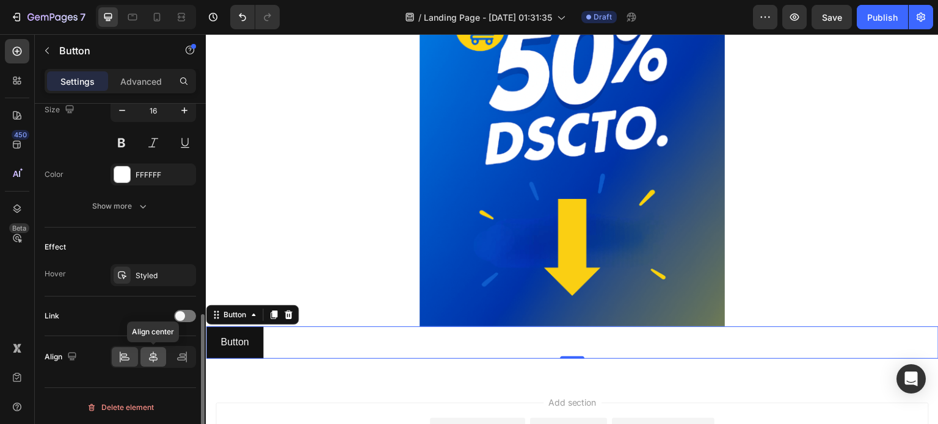
click at [161, 351] on div at bounding box center [153, 357] width 26 height 20
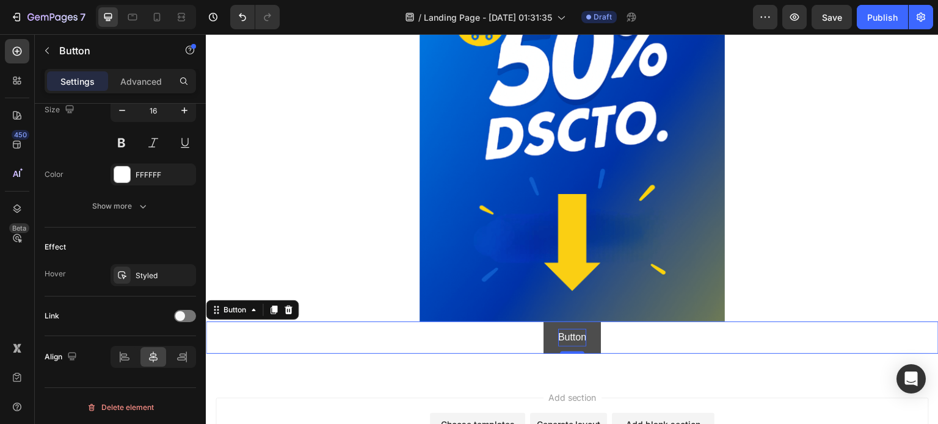
scroll to position [216, 0]
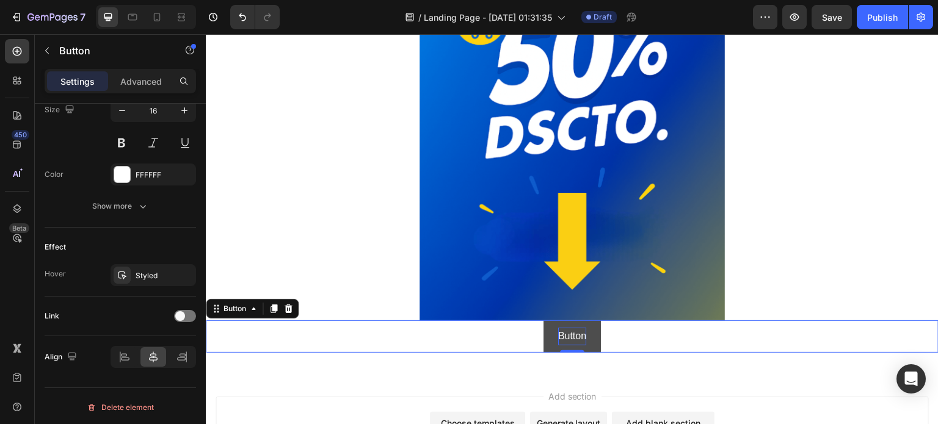
click at [575, 332] on p "Button" at bounding box center [572, 337] width 28 height 18
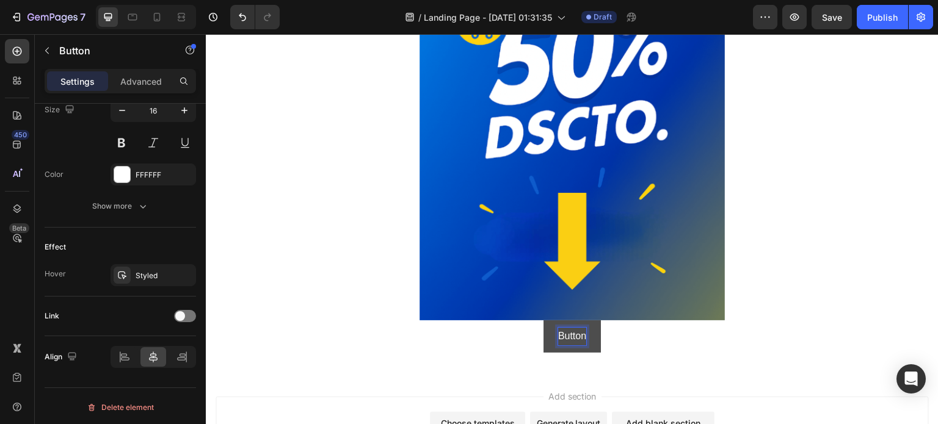
click at [587, 331] on button "Button" at bounding box center [571, 337] width 57 height 32
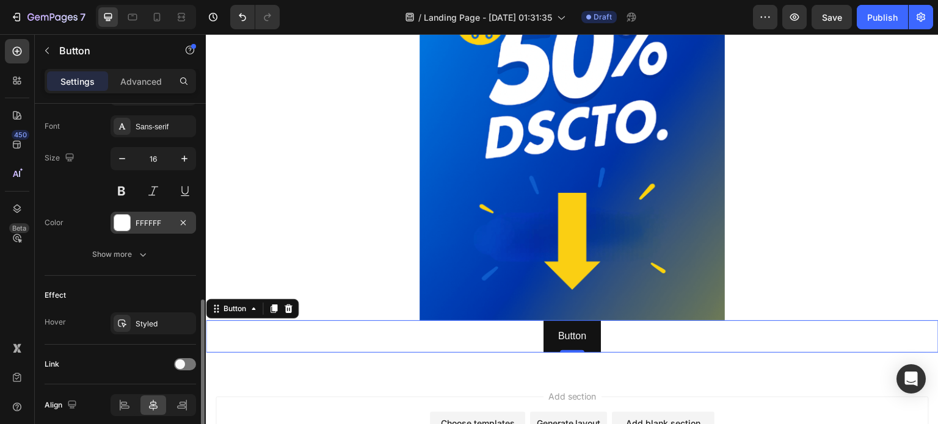
scroll to position [469, 0]
click at [164, 214] on div "FFFFFF" at bounding box center [153, 224] width 85 height 22
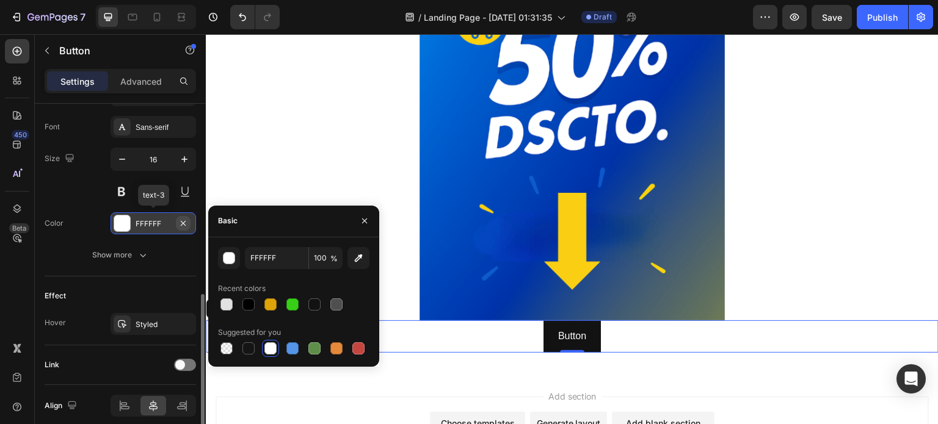
click at [184, 222] on icon "button" at bounding box center [183, 222] width 5 height 5
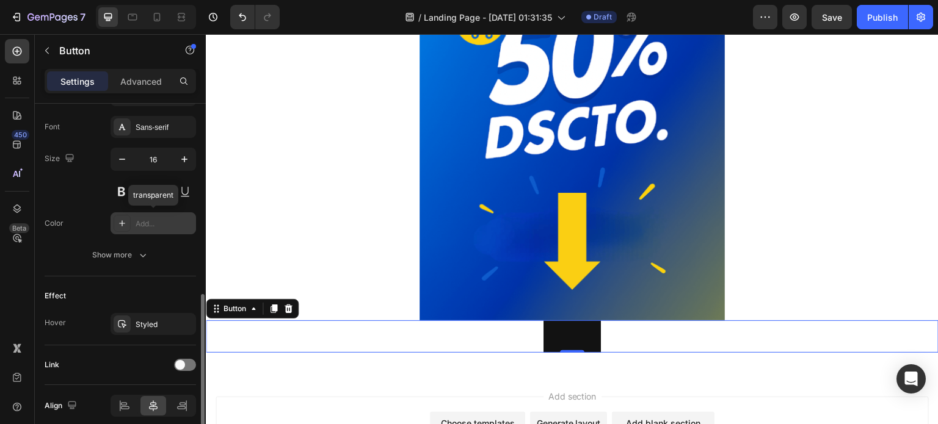
click at [170, 219] on div "Add..." at bounding box center [164, 224] width 57 height 11
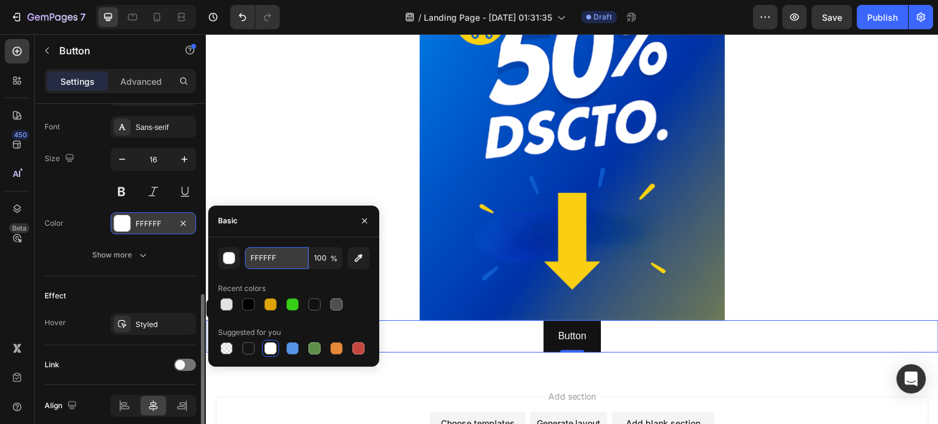
click at [286, 258] on input "FFFFFF" at bounding box center [277, 258] width 64 height 22
paste input "37CE18"
type input "37CE18"
click at [295, 229] on div "Basic" at bounding box center [293, 222] width 171 height 32
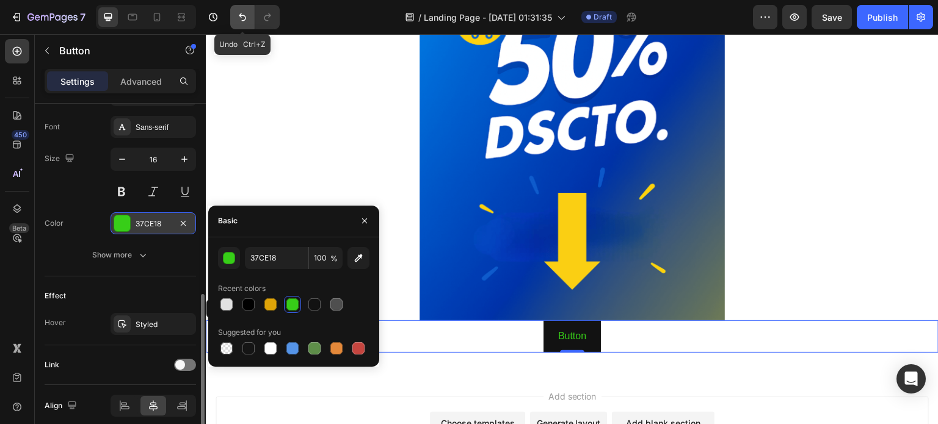
click at [247, 9] on button "Undo/Redo" at bounding box center [242, 17] width 24 height 24
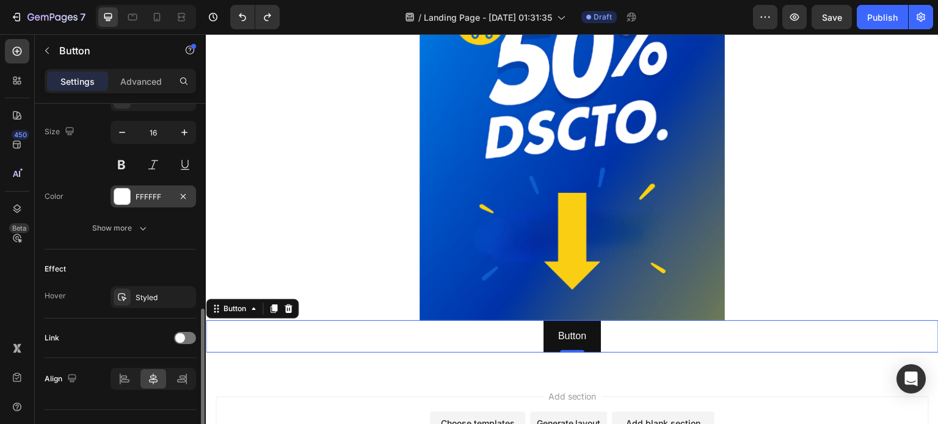
scroll to position [498, 0]
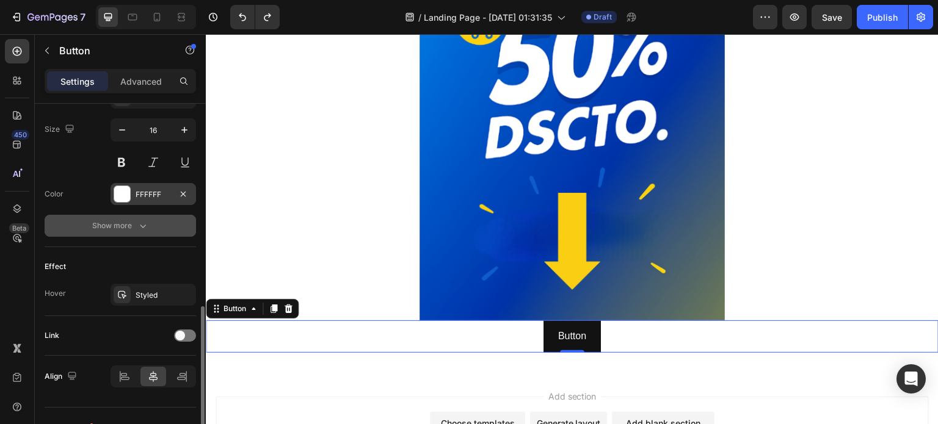
click at [129, 228] on div "Show more" at bounding box center [120, 226] width 57 height 12
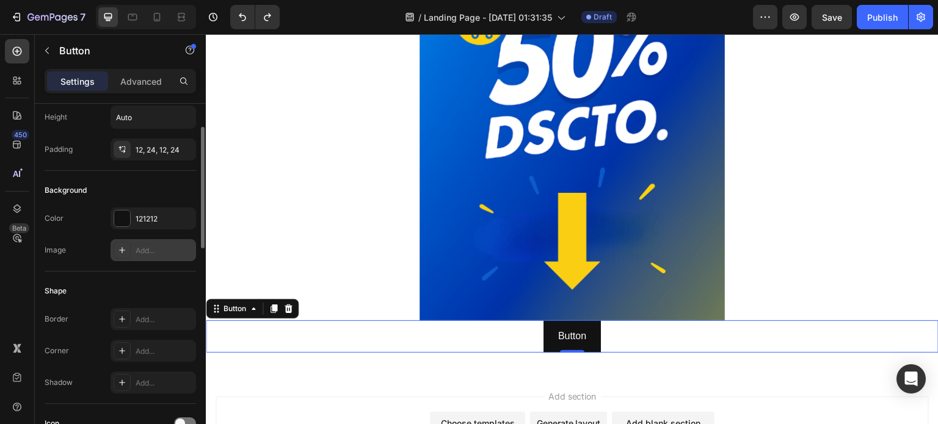
scroll to position [67, 0]
click at [164, 220] on div "121212" at bounding box center [153, 219] width 35 height 11
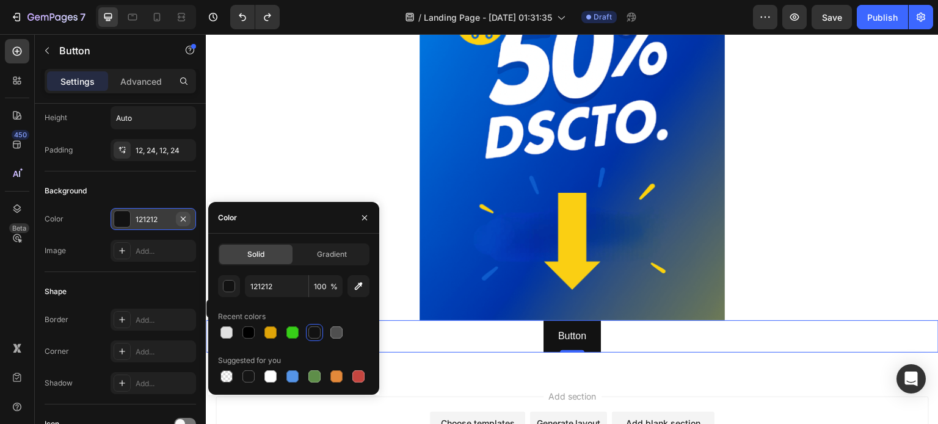
click at [179, 216] on icon "button" at bounding box center [183, 219] width 10 height 10
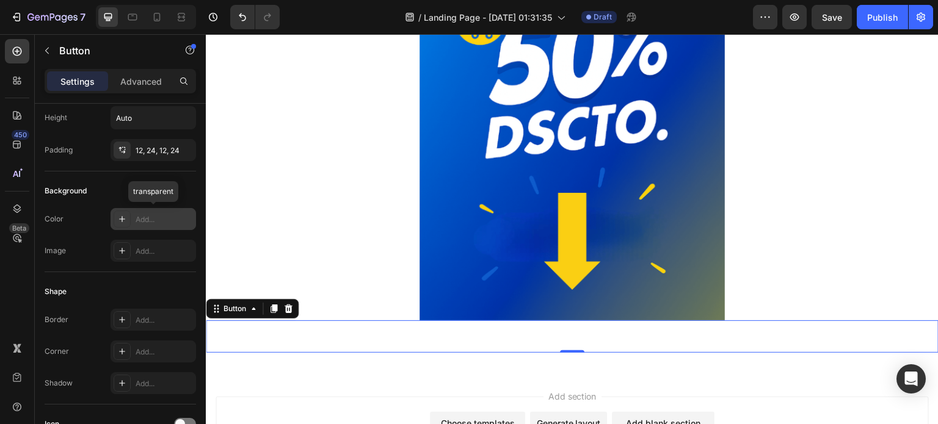
click at [159, 217] on div "Add..." at bounding box center [164, 219] width 57 height 11
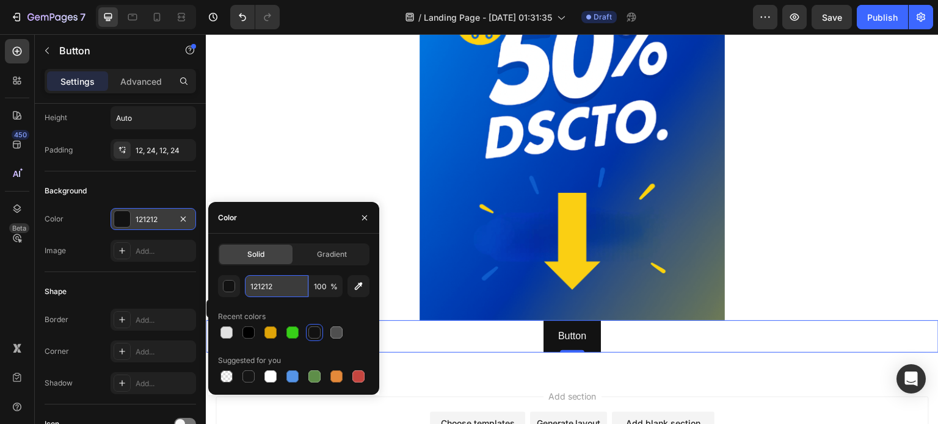
click at [289, 285] on input "121212" at bounding box center [277, 286] width 64 height 22
paste input "37CE18"
type input "37CE18"
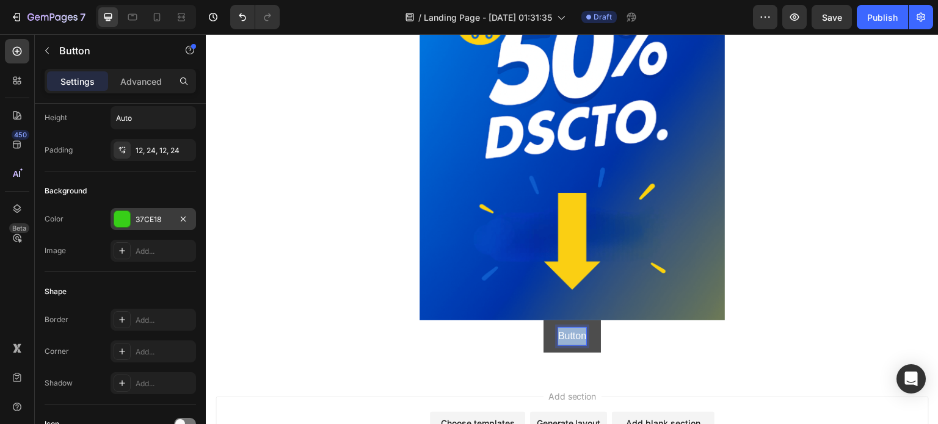
click at [561, 337] on p "Button" at bounding box center [572, 337] width 28 height 18
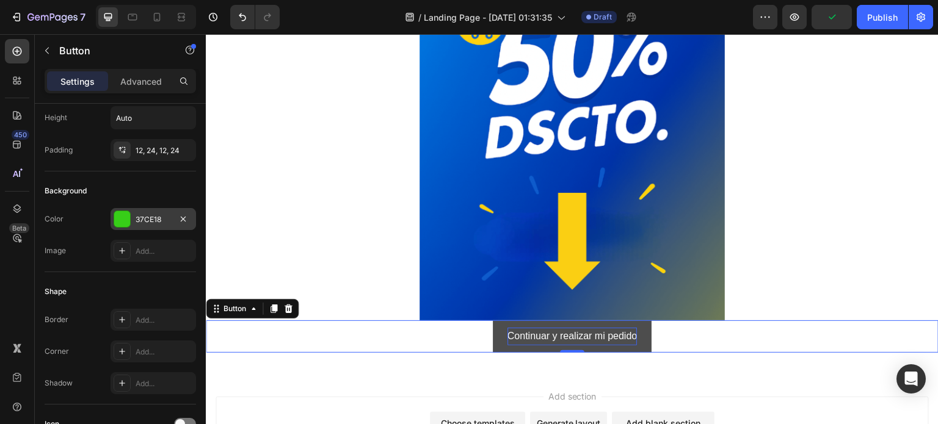
click at [702, 334] on div "Continuar y realizar mi pedido Button 0" at bounding box center [572, 337] width 733 height 32
click at [617, 334] on p "Continuar y realizar mi pedido" at bounding box center [572, 337] width 130 height 18
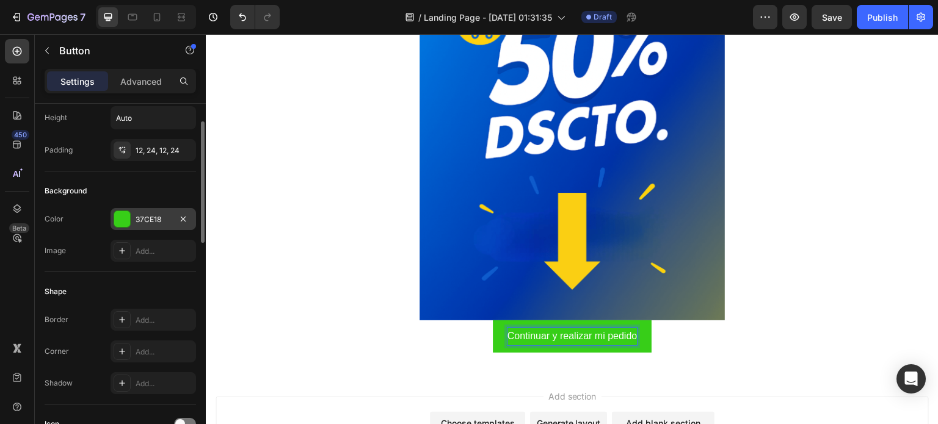
scroll to position [0, 0]
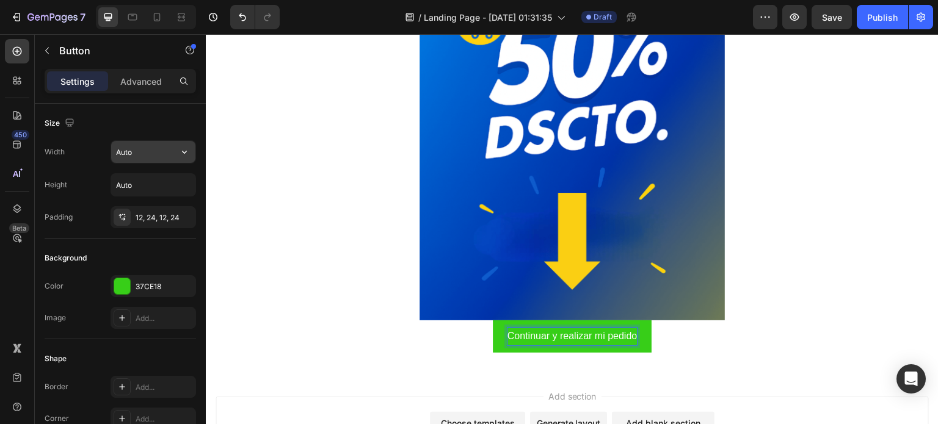
click at [149, 154] on input "Auto" at bounding box center [153, 152] width 84 height 22
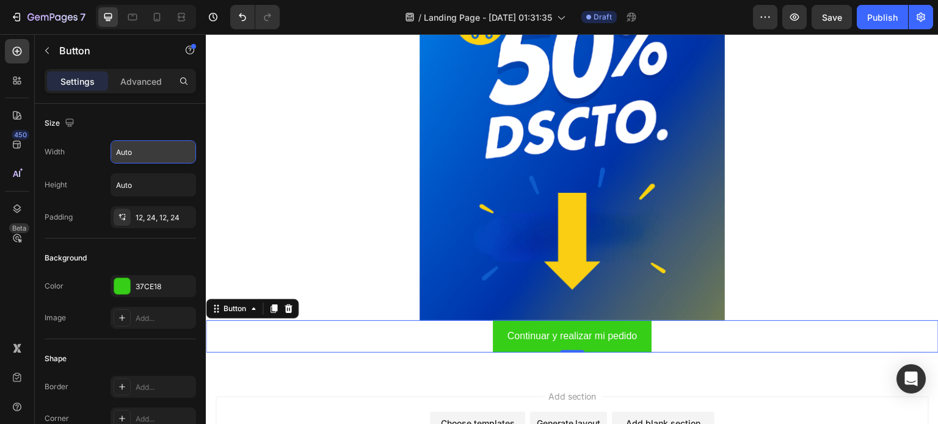
drag, startPoint x: 174, startPoint y: 154, endPoint x: 49, endPoint y: 151, distance: 125.2
click at [184, 146] on icon "button" at bounding box center [184, 152] width 12 height 12
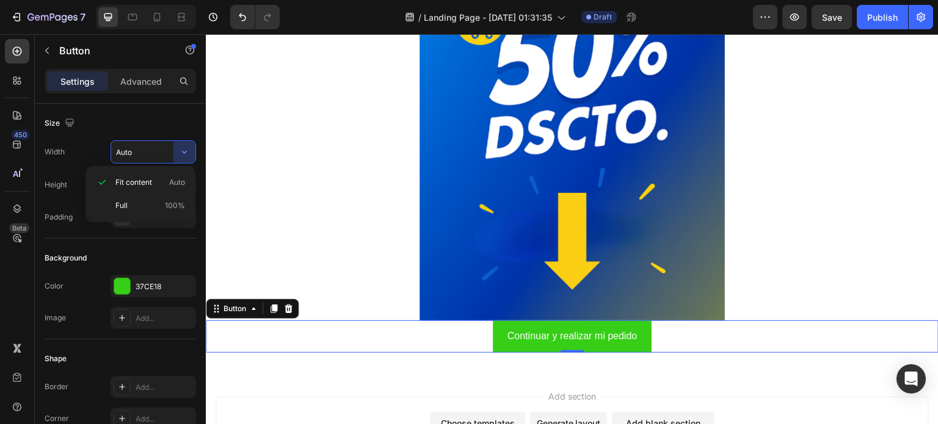
click at [159, 151] on input "Auto" at bounding box center [153, 152] width 84 height 22
click at [151, 186] on input "Auto" at bounding box center [153, 185] width 84 height 22
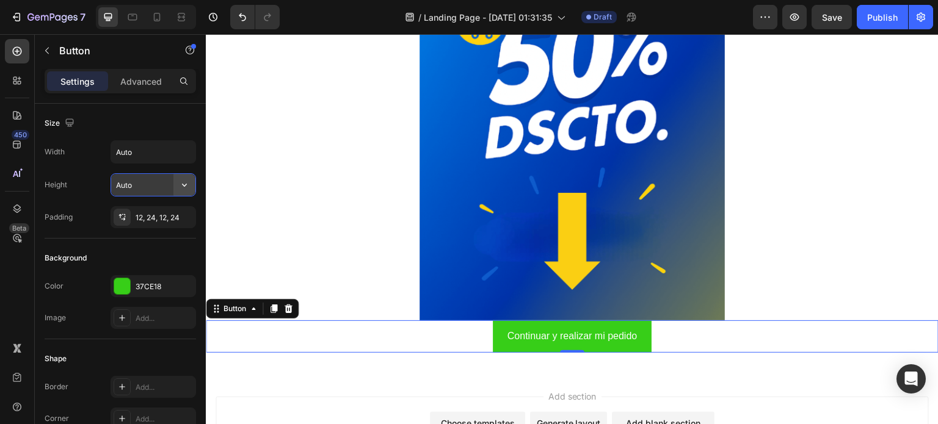
click at [191, 183] on button "button" at bounding box center [184, 185] width 22 height 22
click at [147, 183] on input "Auto" at bounding box center [153, 185] width 84 height 22
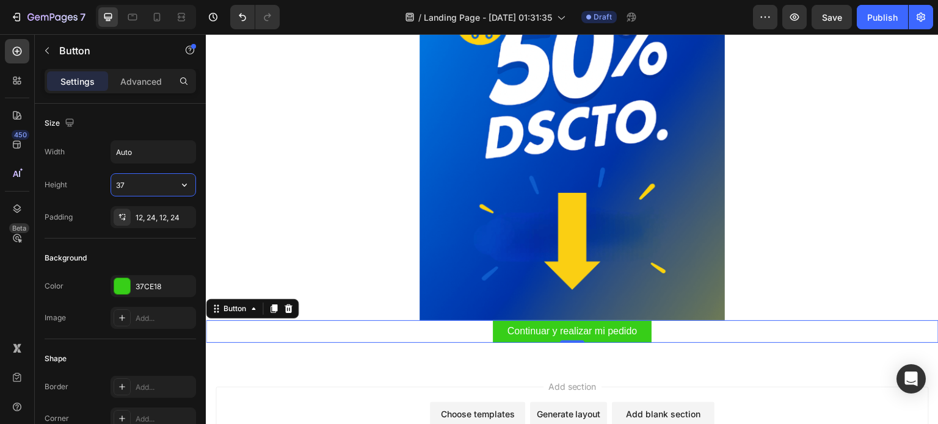
type input "3"
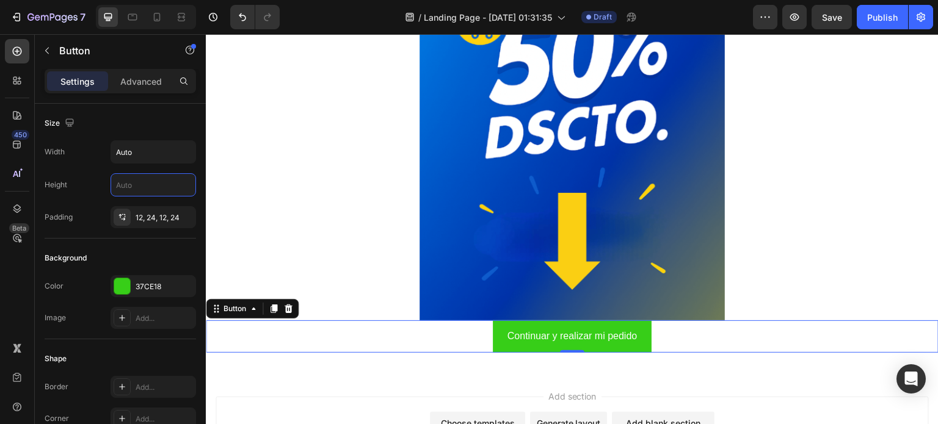
click at [89, 168] on div "Width Auto Height Padding 12, 24, 12, 24" at bounding box center [120, 184] width 151 height 88
click at [151, 153] on input "Auto" at bounding box center [153, 152] width 84 height 22
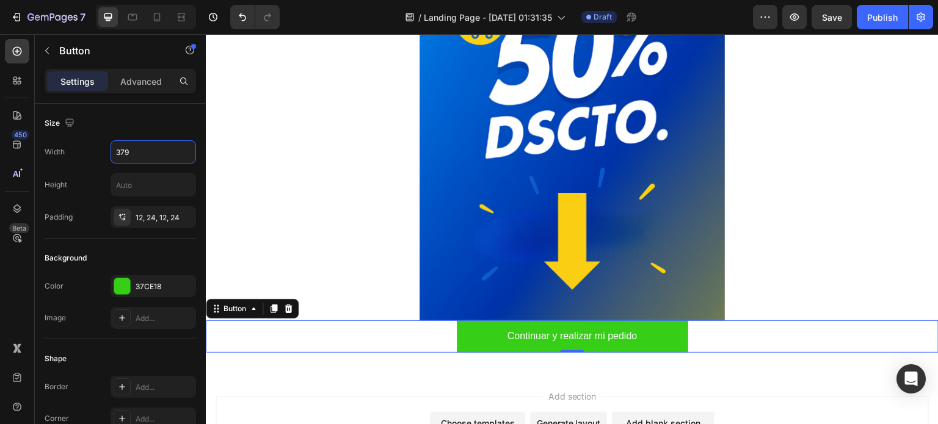
click at [184, 117] on div "Size" at bounding box center [120, 124] width 151 height 20
click at [158, 156] on input "379" at bounding box center [153, 152] width 84 height 22
type input "370"
click at [154, 114] on div "Size" at bounding box center [120, 124] width 151 height 20
click at [139, 223] on div "12, 24, 12, 24" at bounding box center [153, 217] width 85 height 22
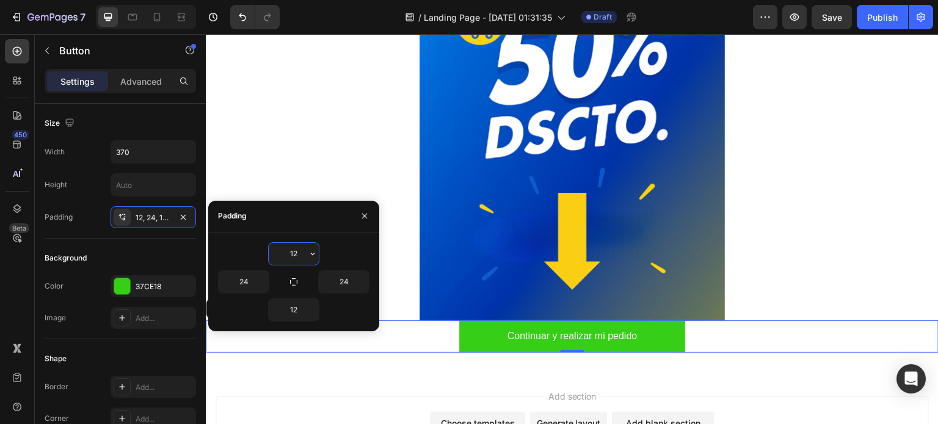
click at [297, 249] on input "12" at bounding box center [294, 254] width 50 height 22
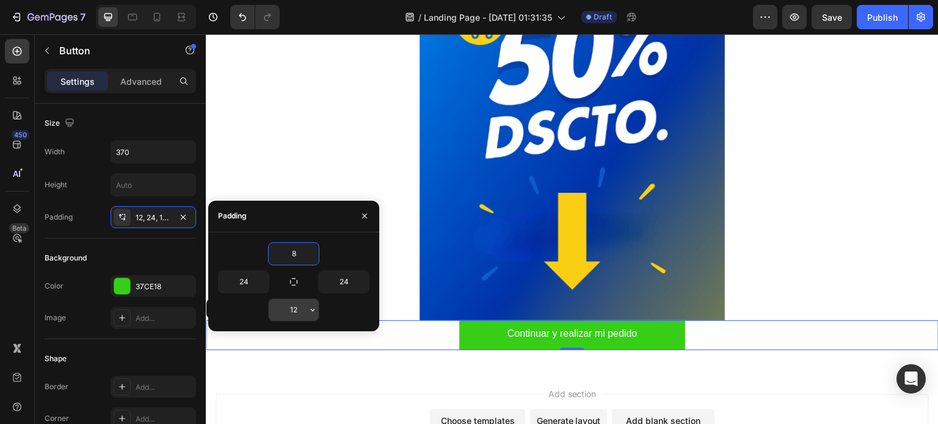
type input "8"
click at [300, 310] on input "12" at bounding box center [294, 310] width 50 height 22
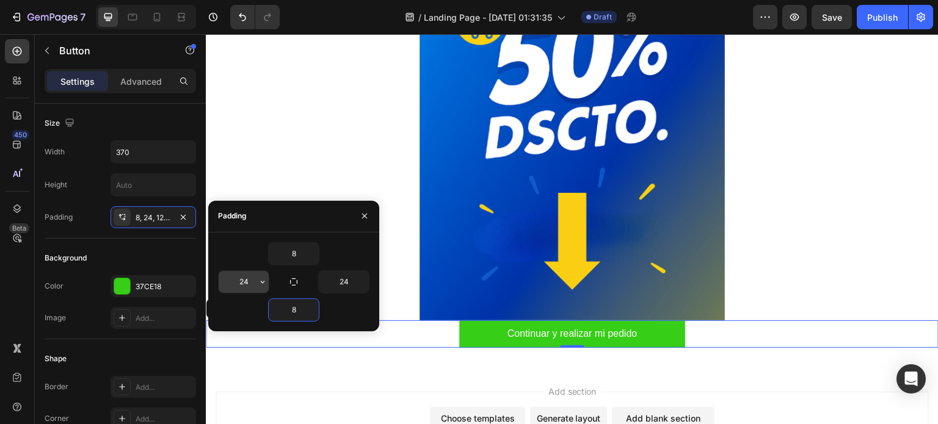
type input "8"
click at [249, 276] on input "24" at bounding box center [244, 282] width 50 height 22
click at [346, 143] on div at bounding box center [572, 92] width 733 height 458
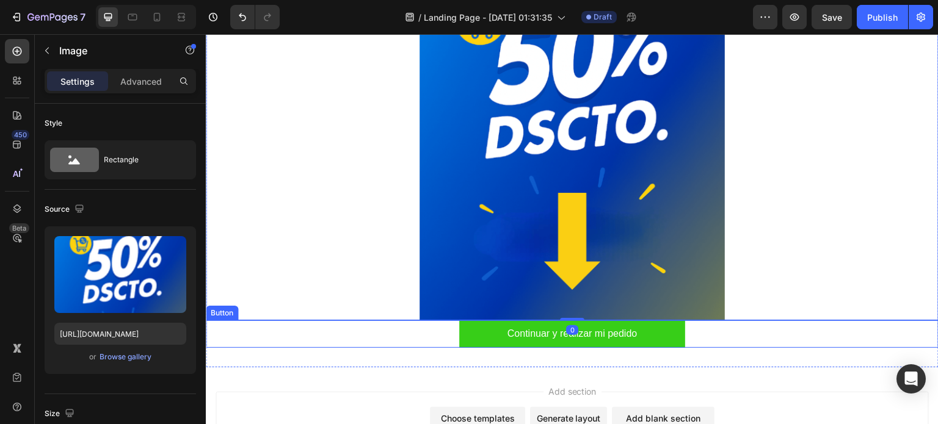
click at [404, 341] on div "Continuar y realizar mi pedido Button" at bounding box center [572, 334] width 733 height 27
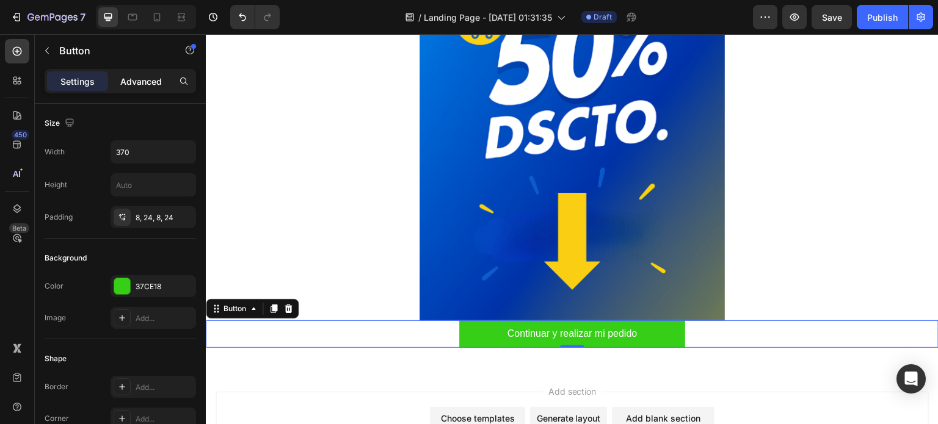
click at [148, 82] on p "Advanced" at bounding box center [141, 81] width 42 height 13
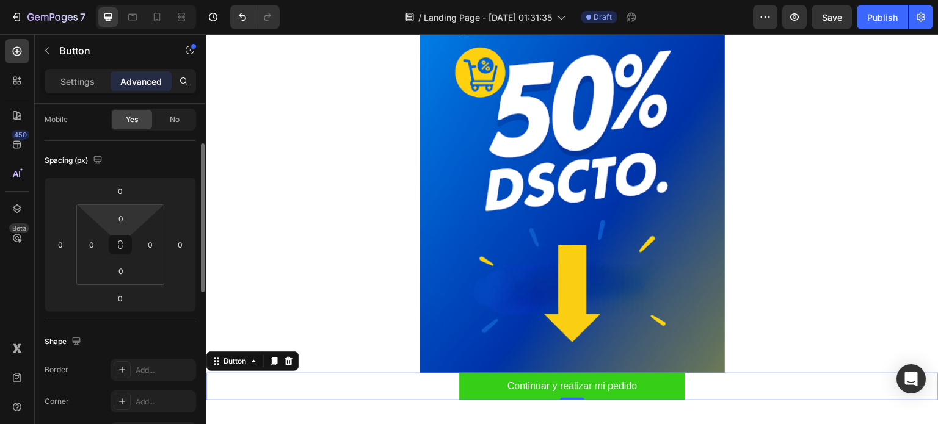
scroll to position [111, 0]
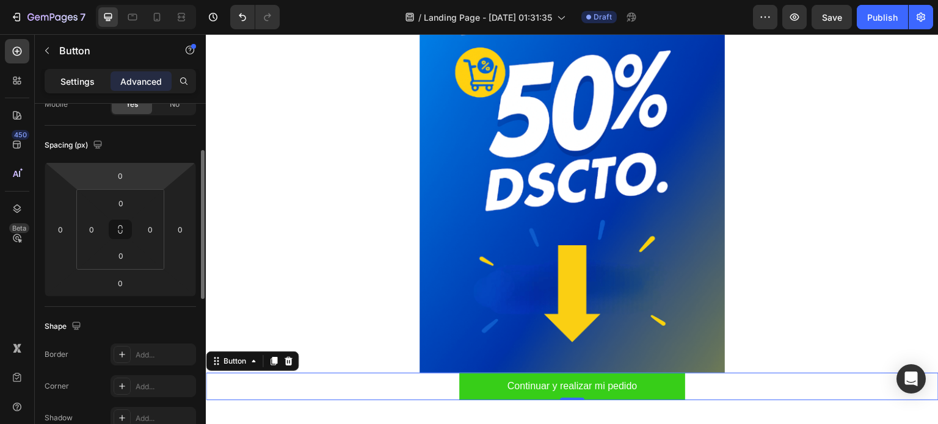
click at [93, 85] on p "Settings" at bounding box center [77, 81] width 34 height 13
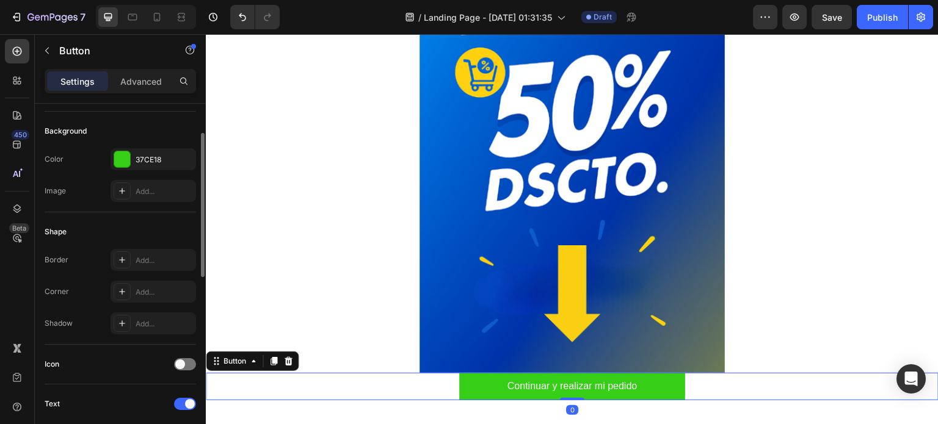
scroll to position [102, 0]
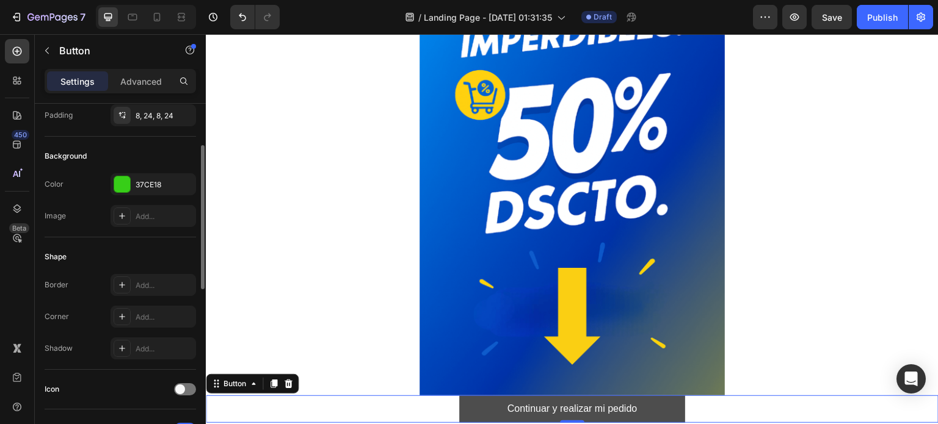
click at [472, 416] on button "Continuar y realizar mi pedido" at bounding box center [572, 409] width 226 height 27
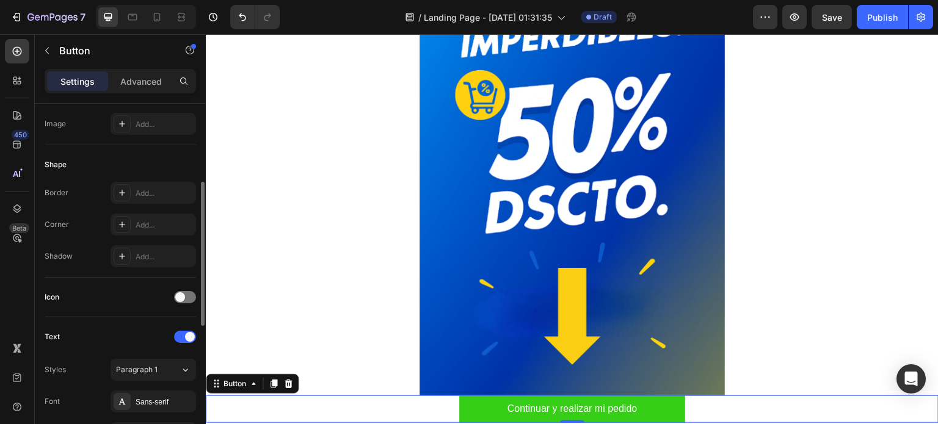
scroll to position [194, 0]
click at [148, 70] on div "Settings Advanced" at bounding box center [120, 81] width 151 height 24
click at [148, 74] on div "Advanced" at bounding box center [141, 81] width 61 height 20
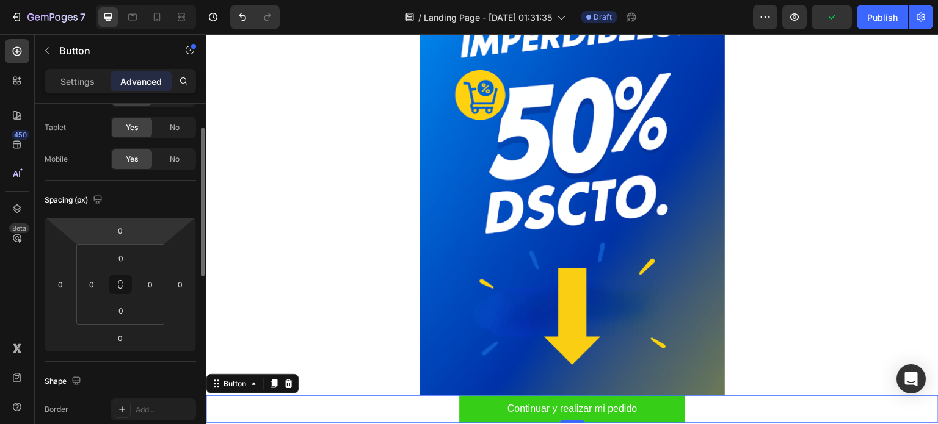
scroll to position [0, 0]
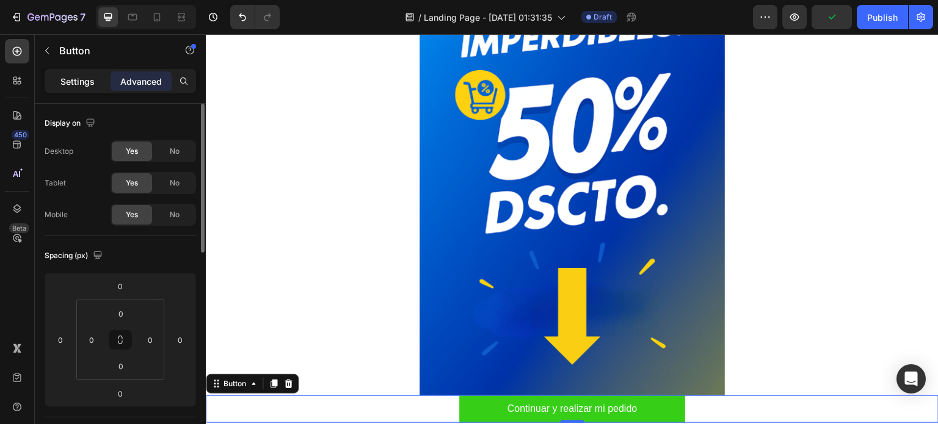
click at [88, 88] on div "Settings" at bounding box center [77, 81] width 61 height 20
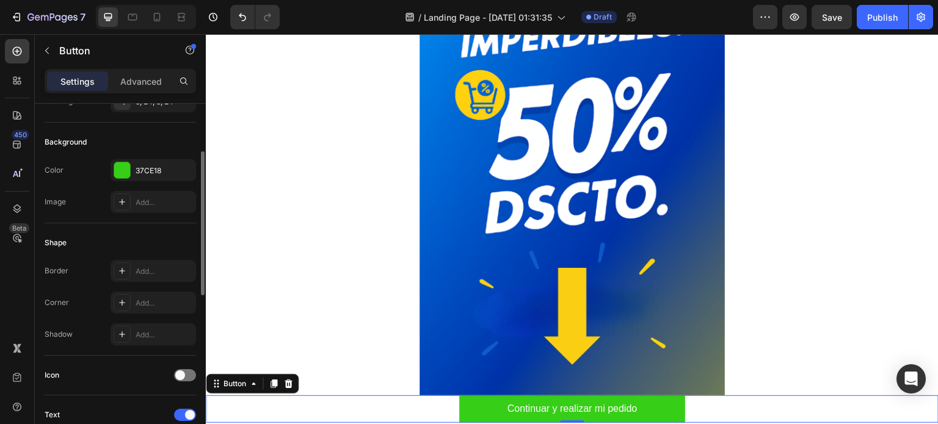
scroll to position [117, 0]
click at [154, 297] on div "Add..." at bounding box center [164, 302] width 57 height 11
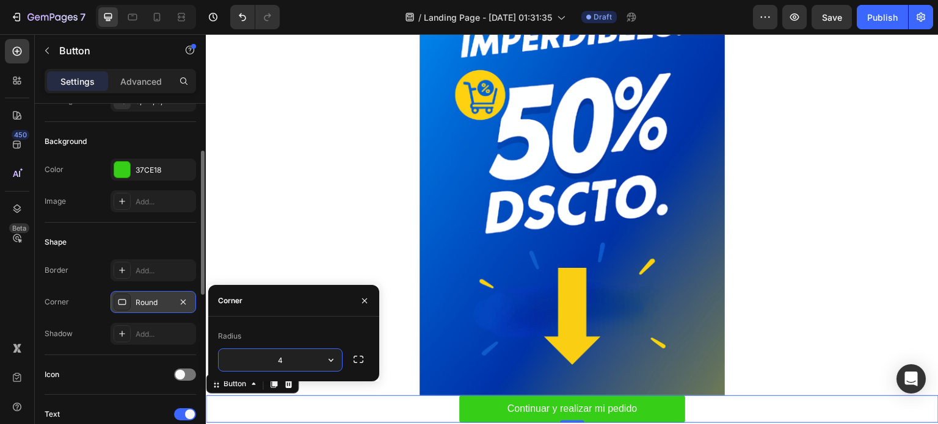
type input "4"
click at [336, 358] on icon "button" at bounding box center [331, 360] width 12 height 12
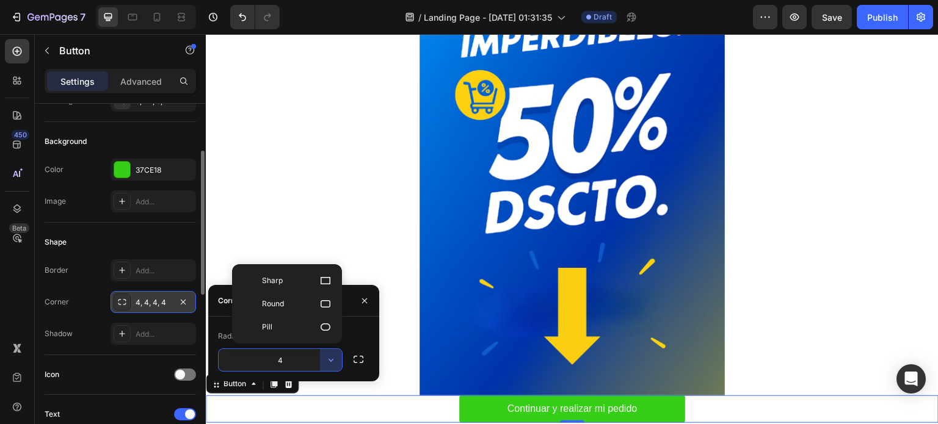
click at [359, 337] on div "Radius" at bounding box center [293, 337] width 151 height 20
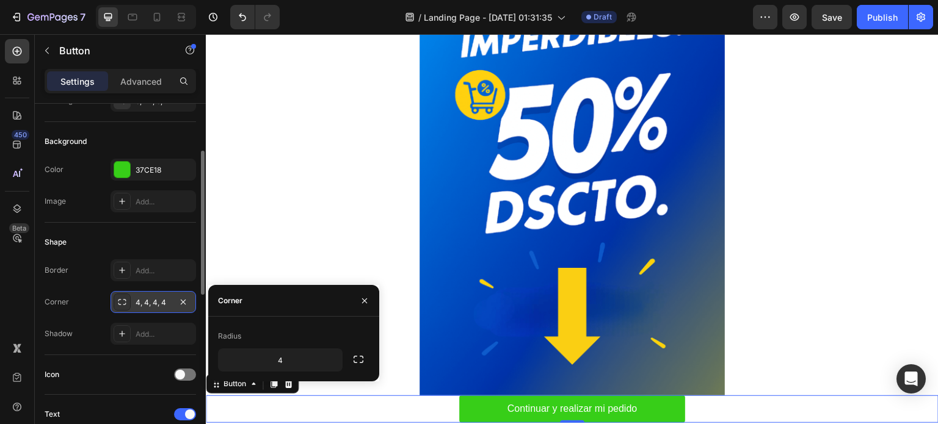
click at [291, 242] on div at bounding box center [572, 167] width 733 height 458
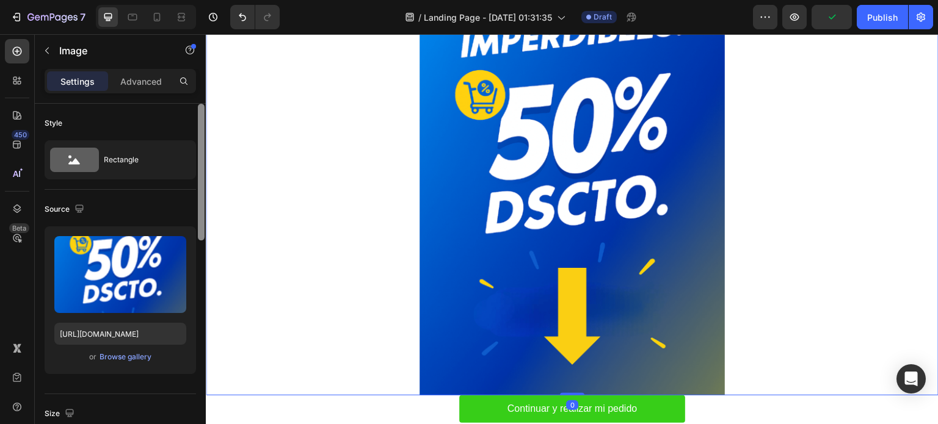
scroll to position [14, 0]
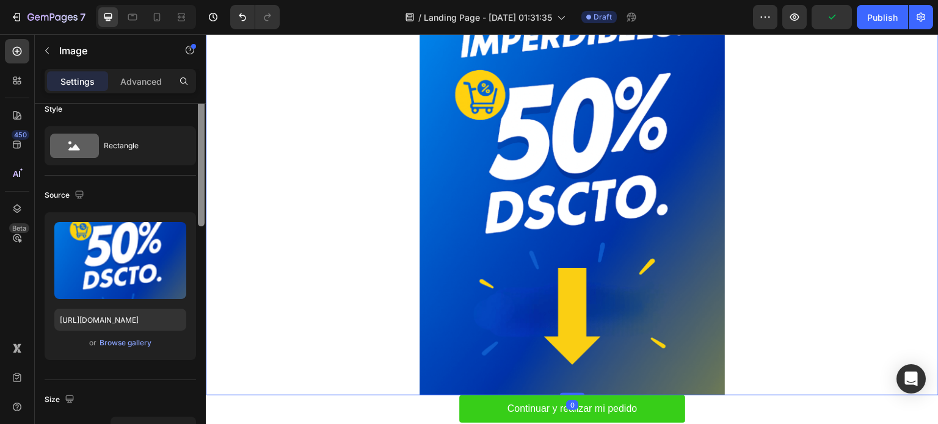
click at [200, 214] on div at bounding box center [201, 158] width 7 height 137
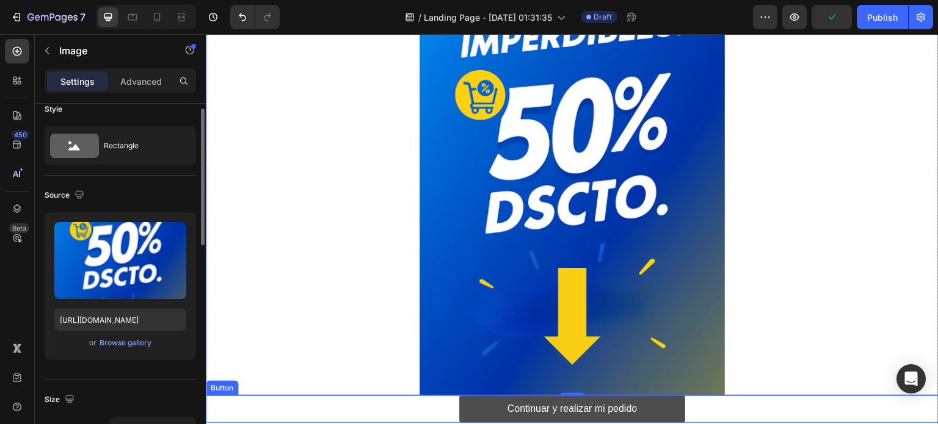
click at [472, 409] on button "Continuar y realizar mi pedido" at bounding box center [572, 409] width 226 height 27
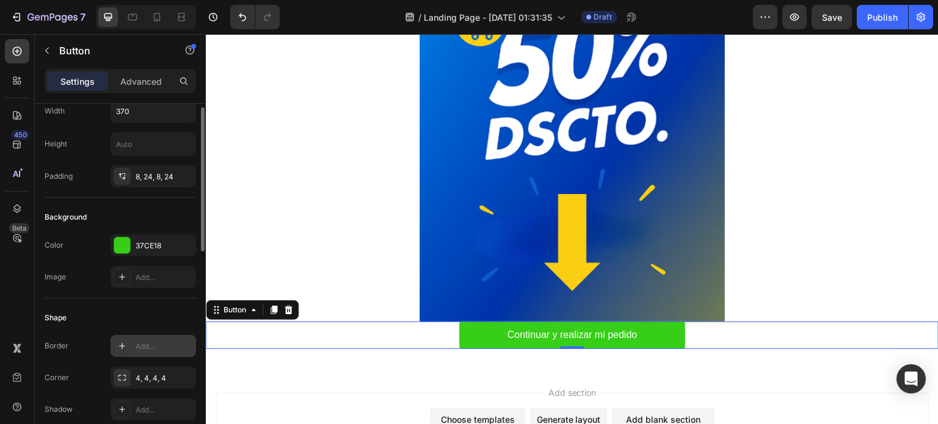
scroll to position [54, 0]
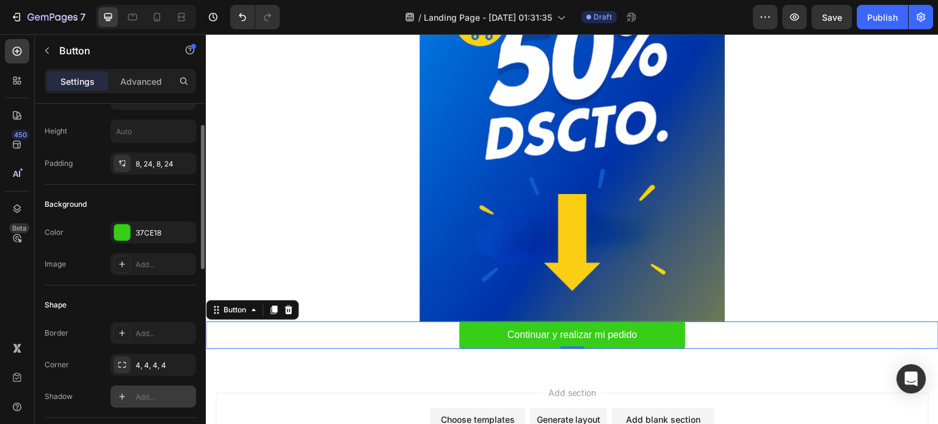
click at [150, 390] on div "Add..." at bounding box center [153, 397] width 85 height 22
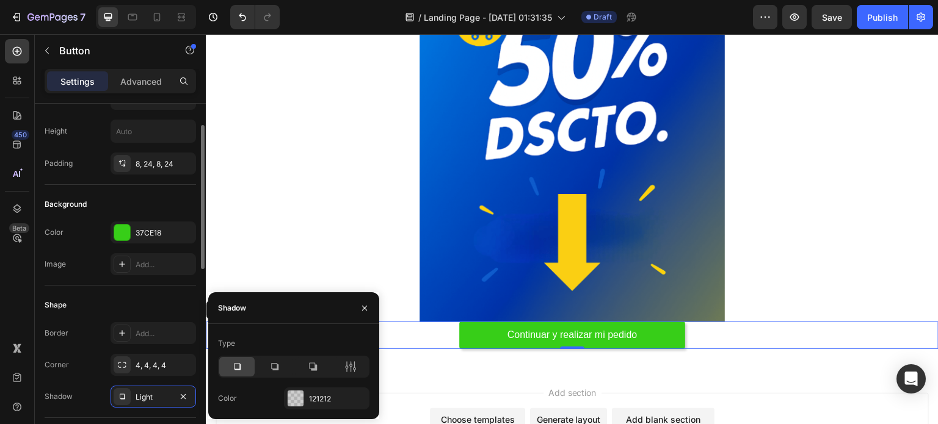
click at [164, 282] on div "Background Color 37CE18 Image Add..." at bounding box center [120, 235] width 151 height 101
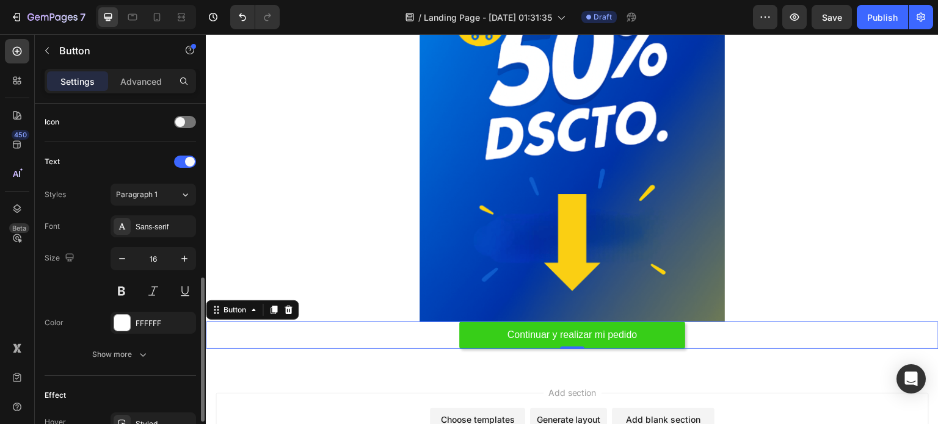
scroll to position [387, 0]
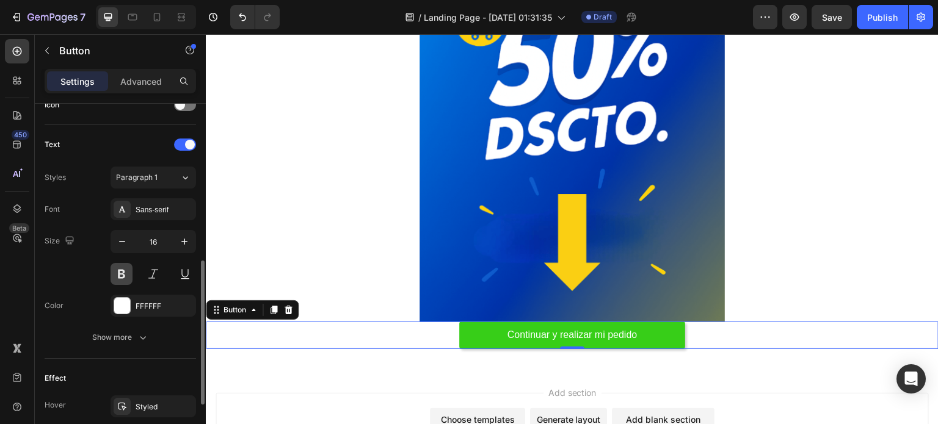
click at [125, 269] on button at bounding box center [122, 274] width 22 height 22
click at [181, 239] on icon "button" at bounding box center [184, 242] width 12 height 12
type input "18"
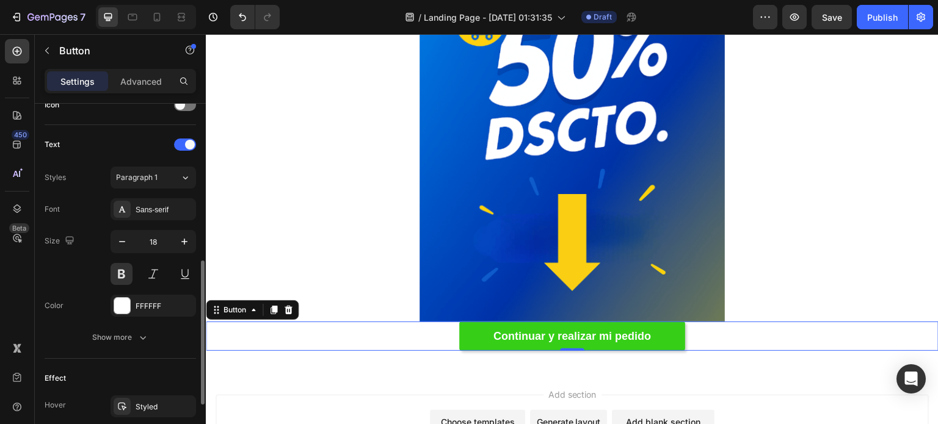
click at [147, 139] on div "Text" at bounding box center [120, 145] width 151 height 20
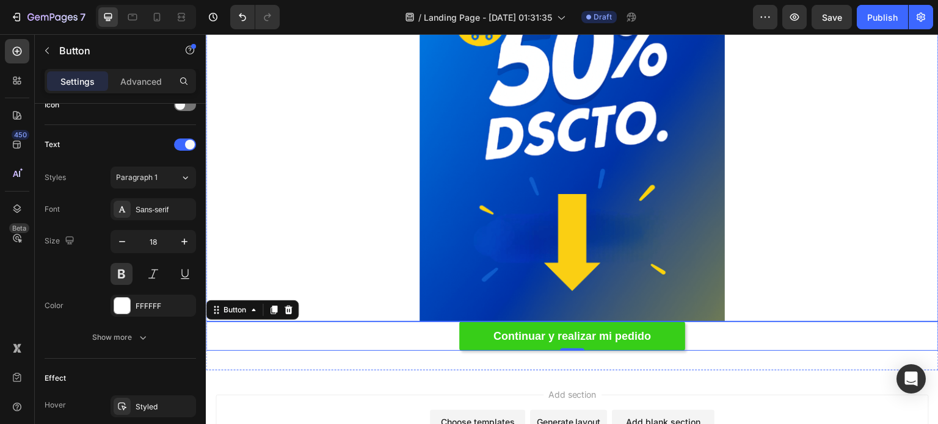
click at [514, 178] on img at bounding box center [572, 93] width 305 height 458
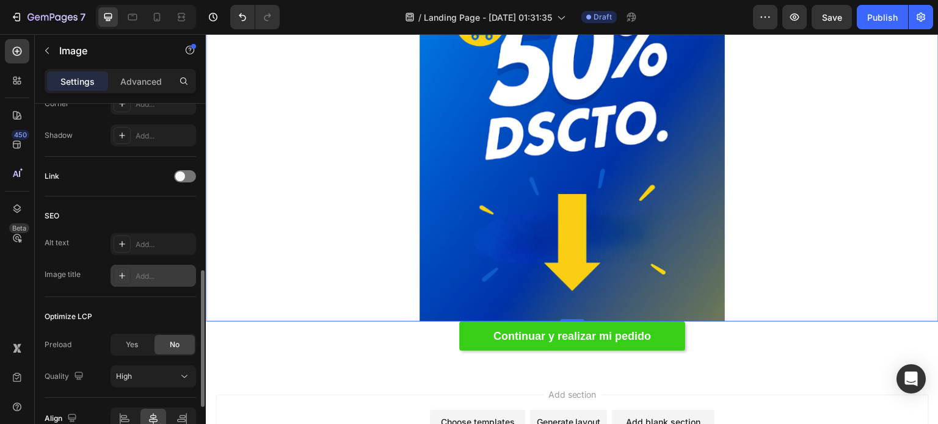
scroll to position [507, 0]
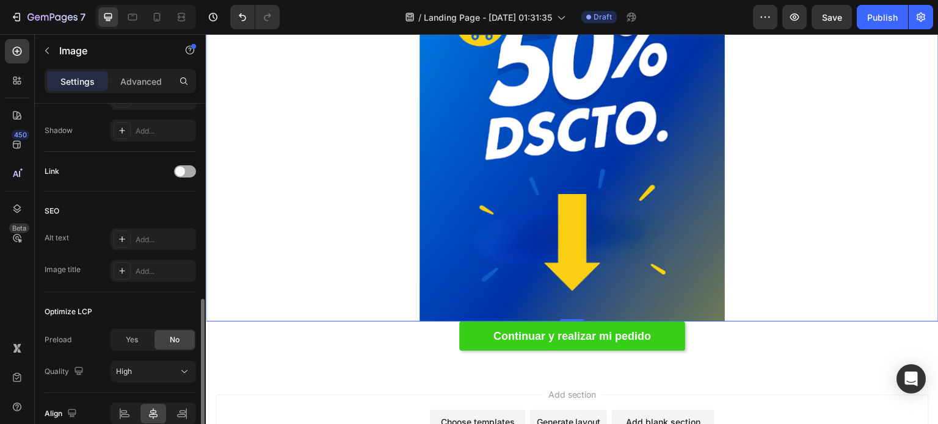
click at [177, 169] on span at bounding box center [180, 172] width 10 height 10
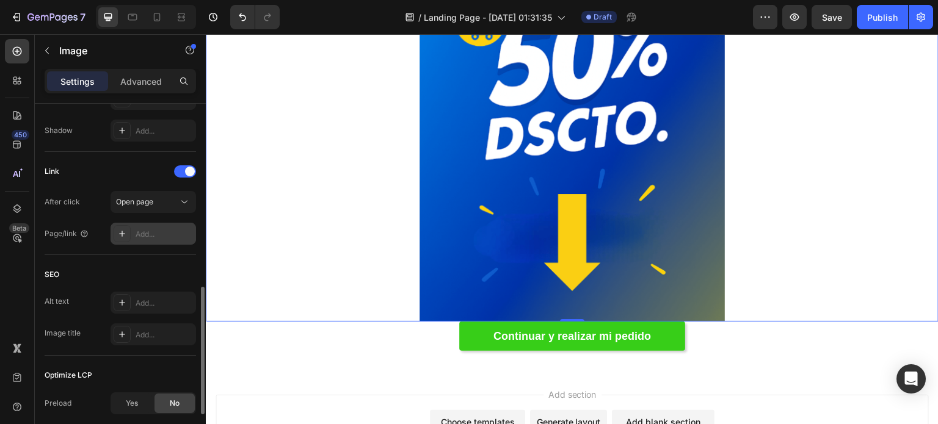
click at [161, 233] on div "Add..." at bounding box center [164, 234] width 57 height 11
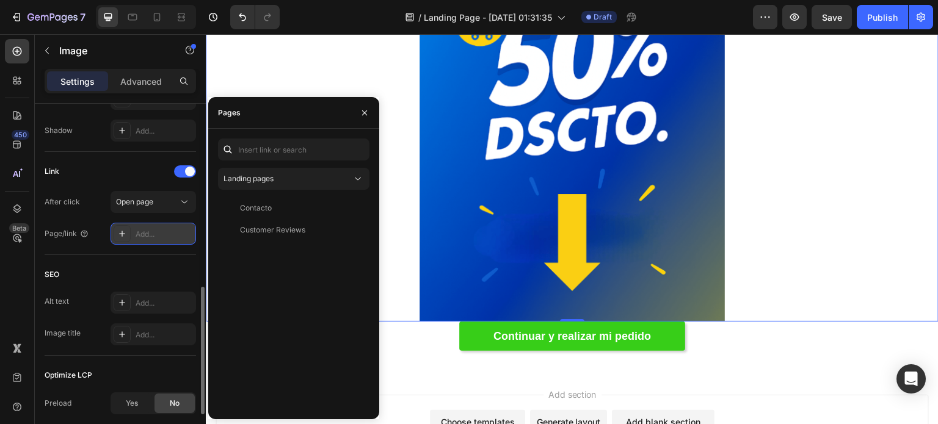
click at [148, 230] on div "Add..." at bounding box center [164, 234] width 57 height 11
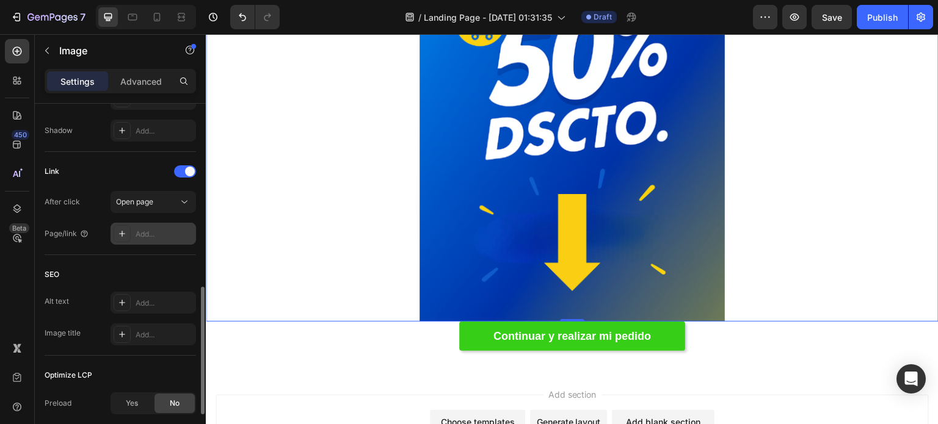
click at [162, 229] on div "Add..." at bounding box center [164, 234] width 57 height 11
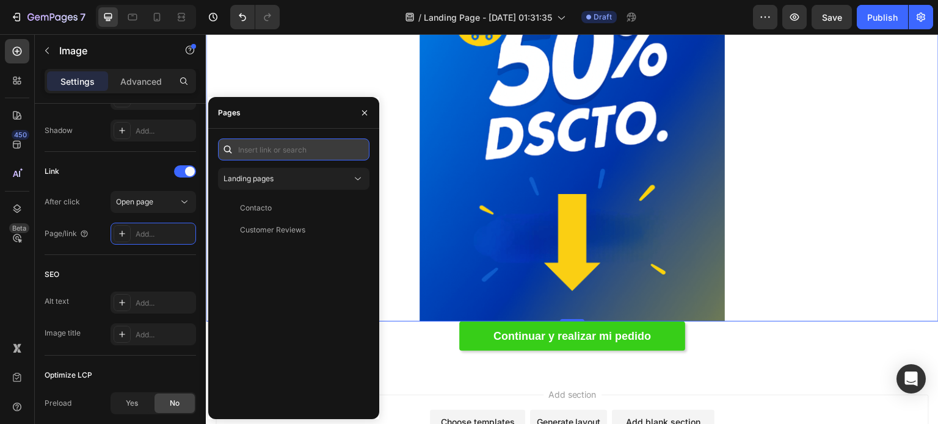
click at [283, 147] on input "text" at bounding box center [293, 150] width 151 height 22
paste input "[URL][DOMAIN_NAME]"
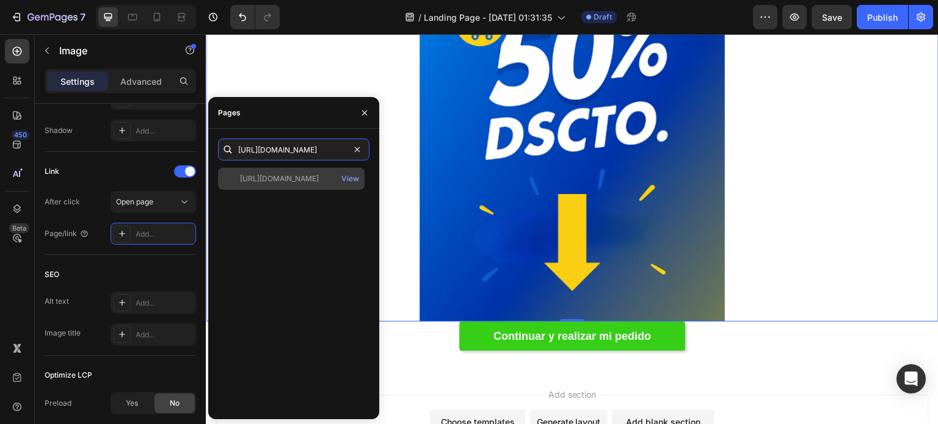
type input "[URL][DOMAIN_NAME]"
click at [298, 183] on div "[URL][DOMAIN_NAME]" at bounding box center [279, 178] width 79 height 11
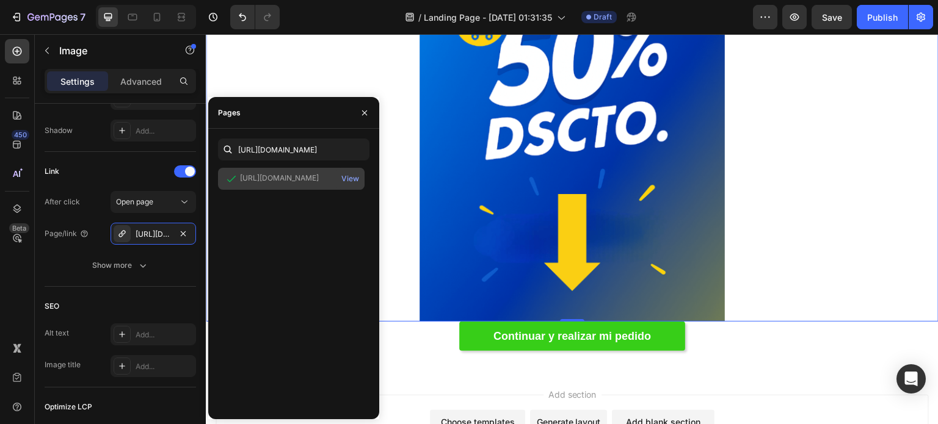
scroll to position [0, 0]
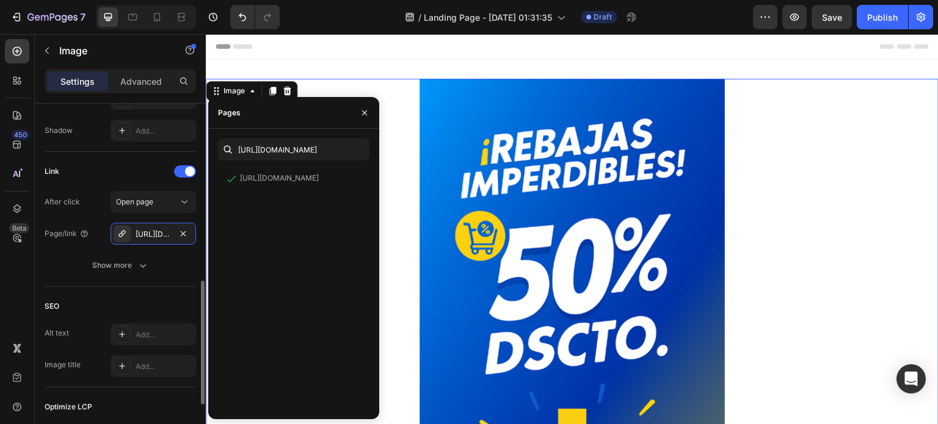
click at [120, 168] on div "Link" at bounding box center [120, 172] width 151 height 20
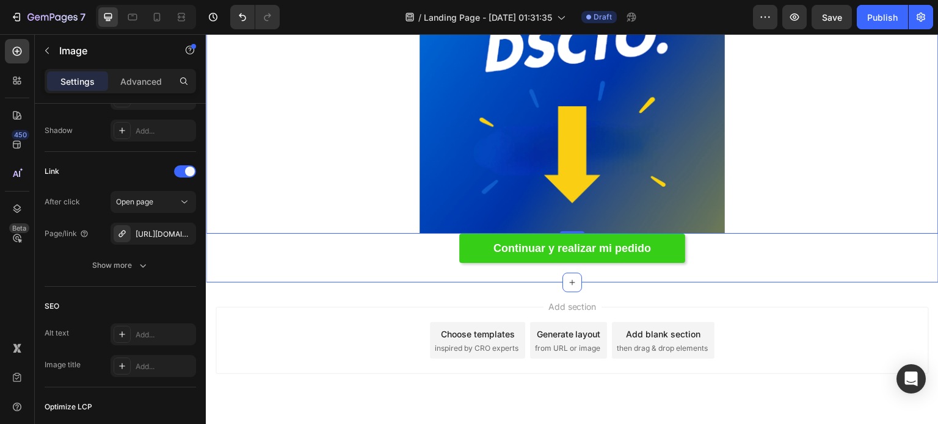
scroll to position [303, 0]
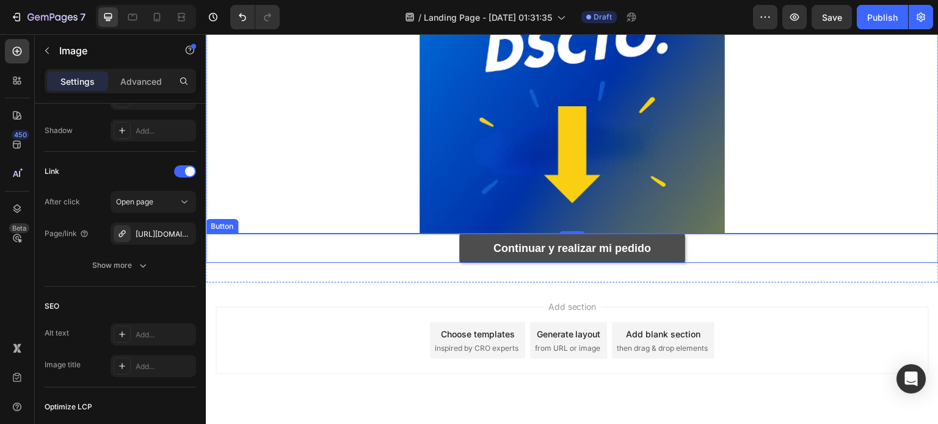
click at [477, 247] on button "Continuar y realizar mi pedido" at bounding box center [572, 248] width 226 height 29
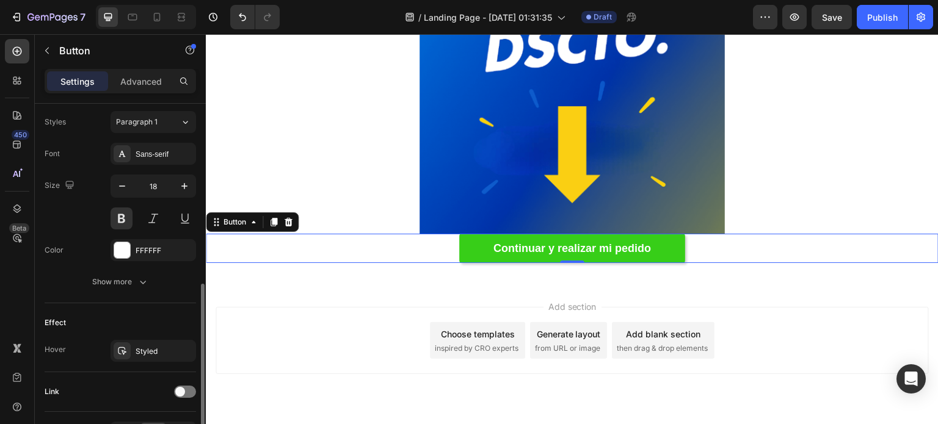
scroll to position [518, 0]
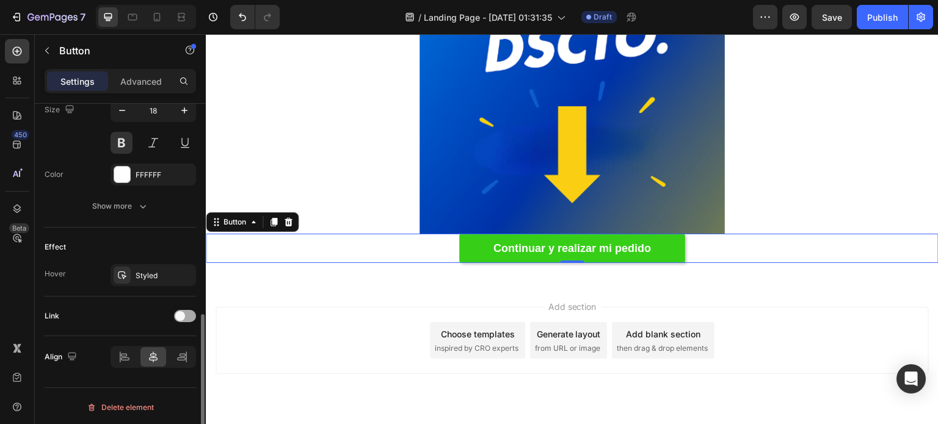
click at [181, 314] on span at bounding box center [180, 316] width 10 height 10
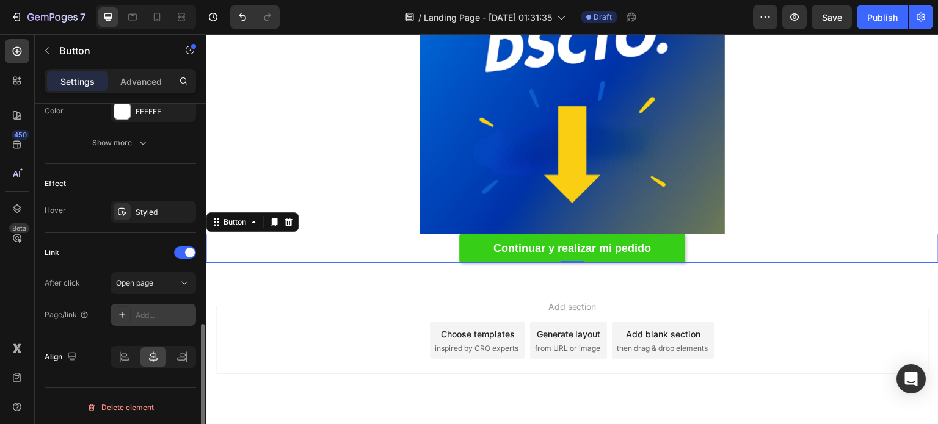
scroll to position [581, 0]
click at [164, 307] on div "Add..." at bounding box center [153, 315] width 85 height 22
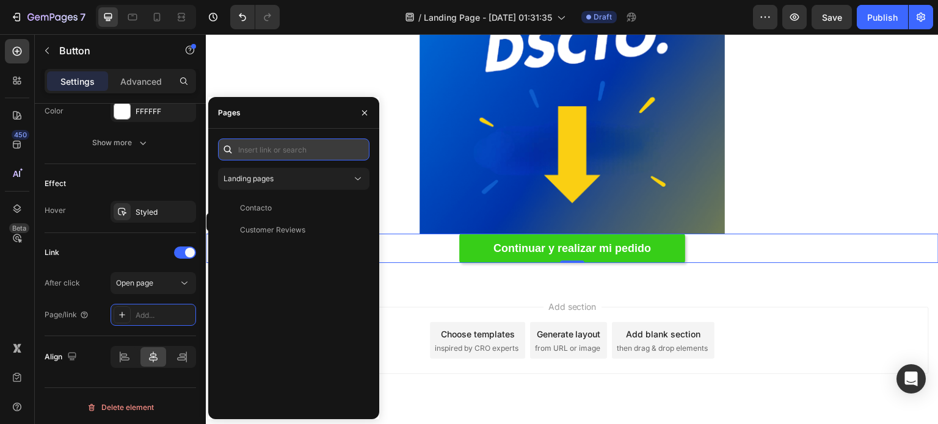
click at [272, 154] on input "text" at bounding box center [293, 150] width 151 height 22
paste input "[URL][DOMAIN_NAME]"
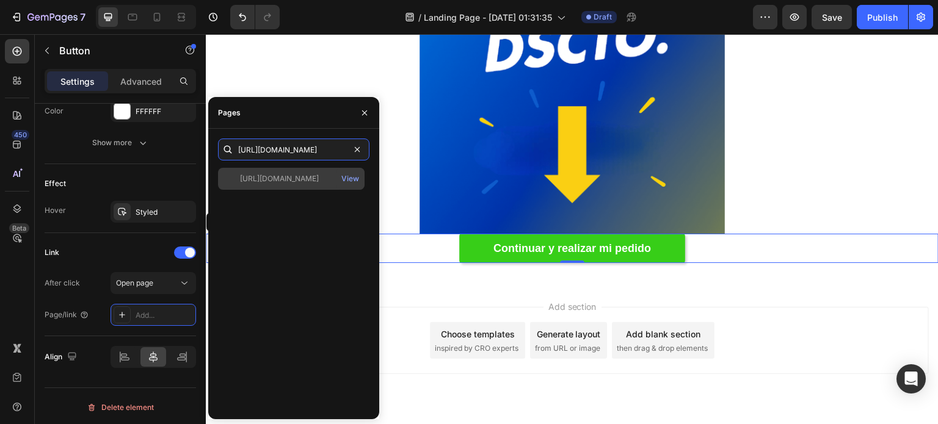
type input "[URL][DOMAIN_NAME]"
click at [290, 180] on div "[URL][DOMAIN_NAME]" at bounding box center [279, 178] width 79 height 11
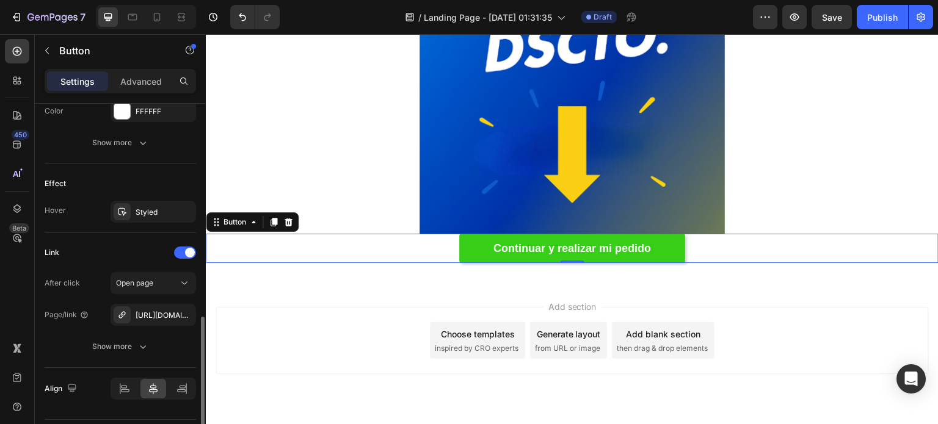
click at [156, 174] on div "Effect" at bounding box center [120, 184] width 151 height 20
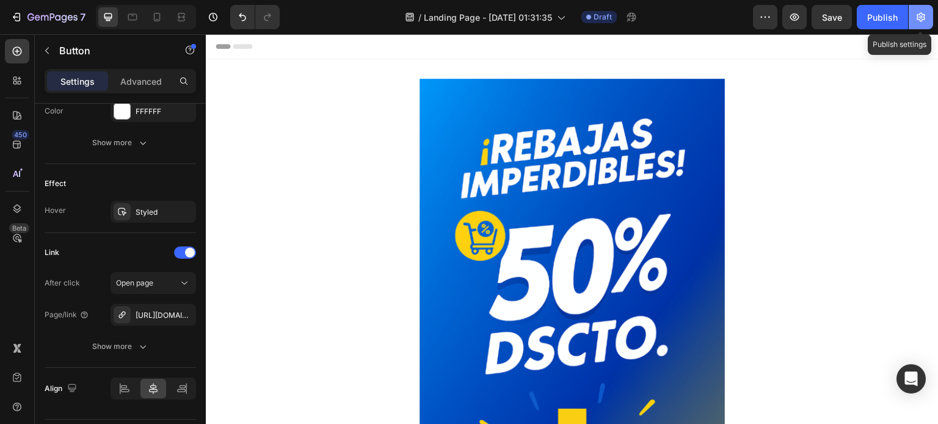
click at [918, 12] on icon "button" at bounding box center [921, 17] width 12 height 12
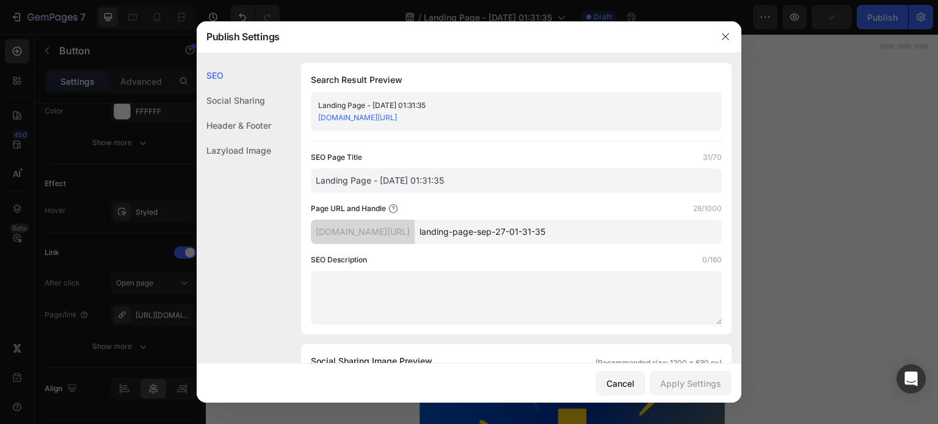
click at [241, 122] on div "Header & Footer" at bounding box center [234, 125] width 74 height 25
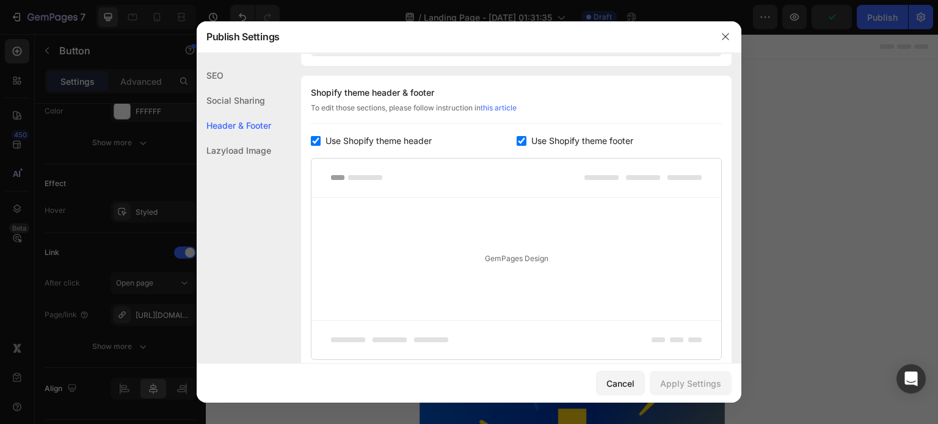
scroll to position [572, 0]
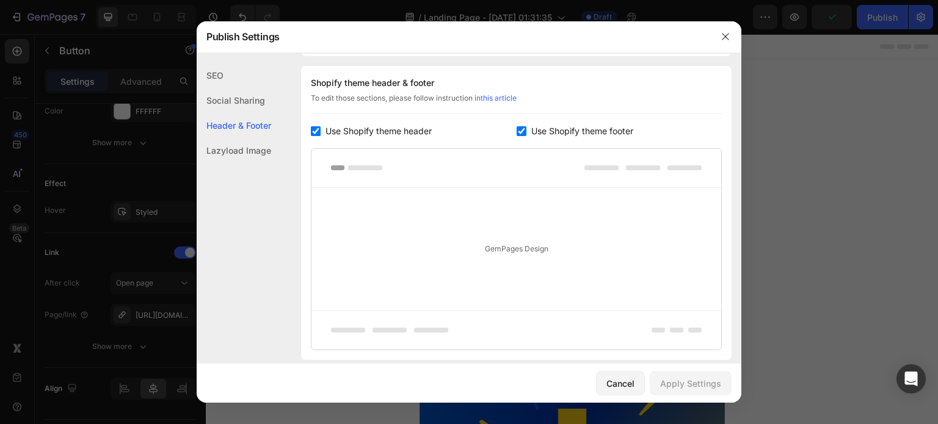
click at [320, 131] on input "checkbox" at bounding box center [316, 131] width 10 height 10
checkbox input "false"
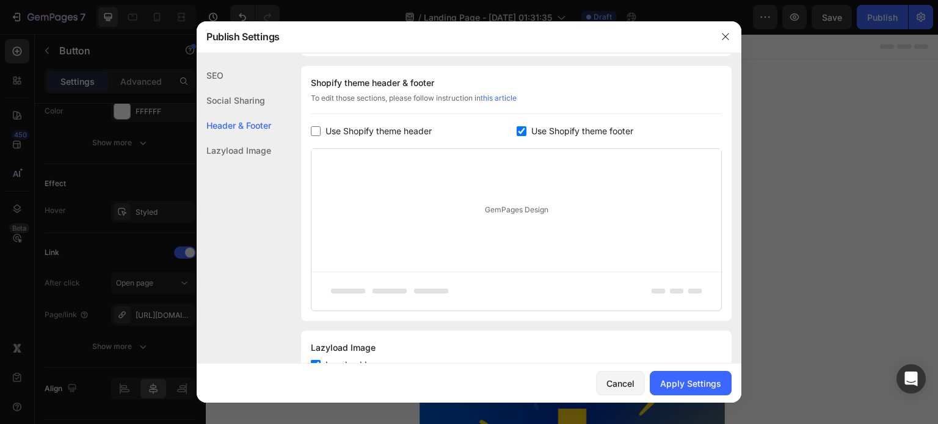
click at [550, 124] on span "Use Shopify theme footer" at bounding box center [582, 131] width 102 height 15
checkbox input "false"
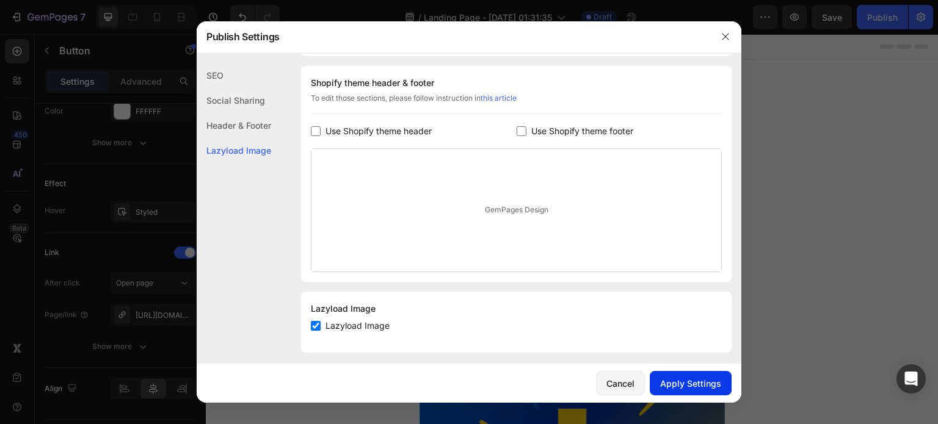
click at [674, 383] on div "Apply Settings" at bounding box center [690, 383] width 61 height 13
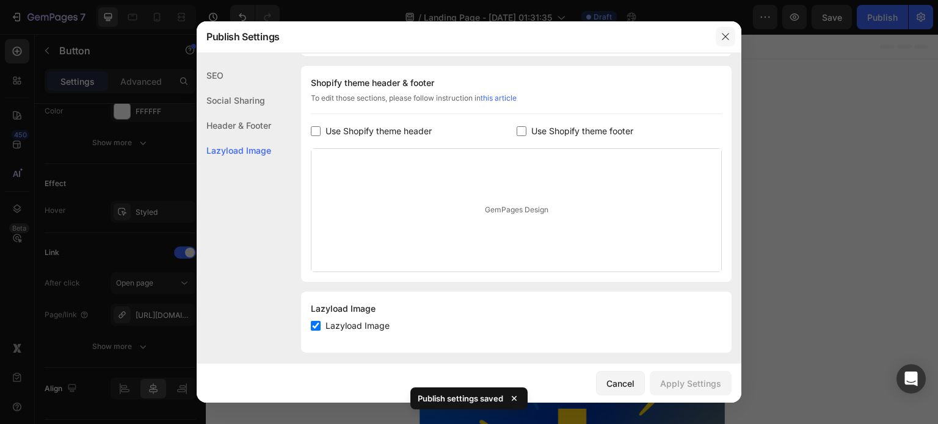
click at [721, 35] on icon "button" at bounding box center [726, 37] width 10 height 10
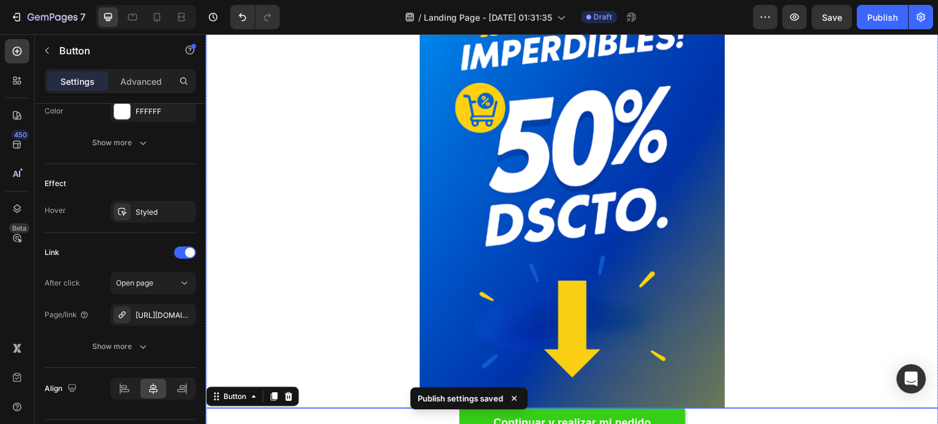
scroll to position [0, 0]
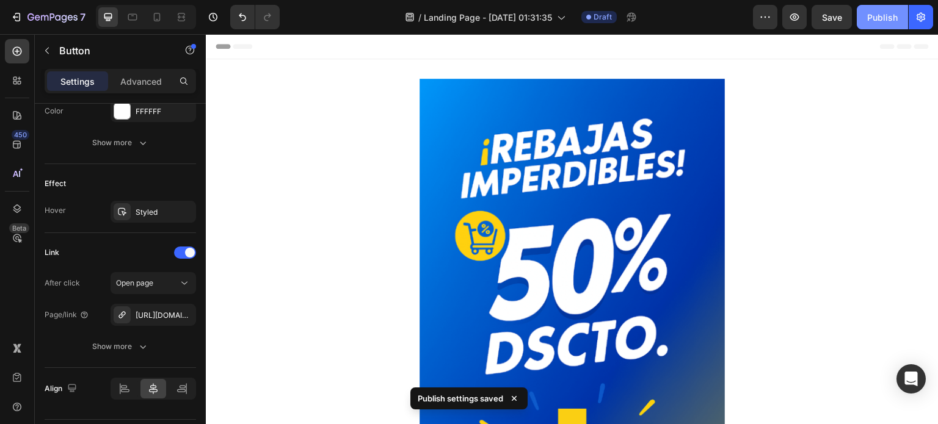
click at [876, 26] on button "Publish" at bounding box center [882, 17] width 51 height 24
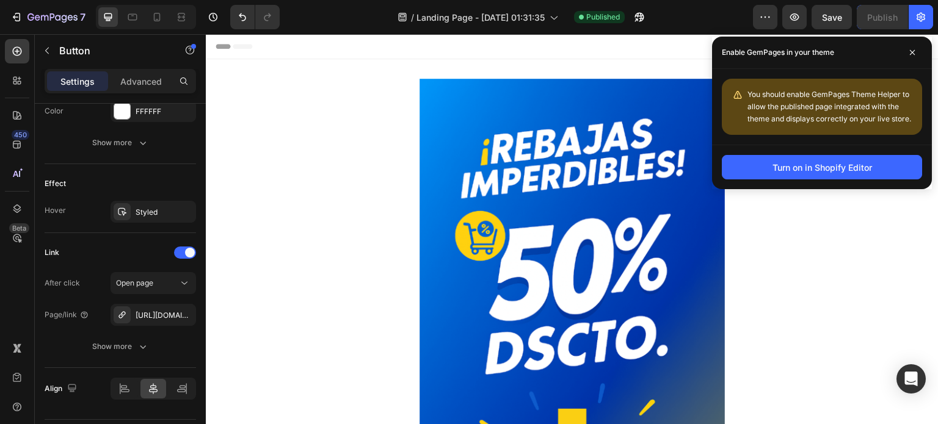
click at [459, 51] on div "Header" at bounding box center [572, 46] width 713 height 24
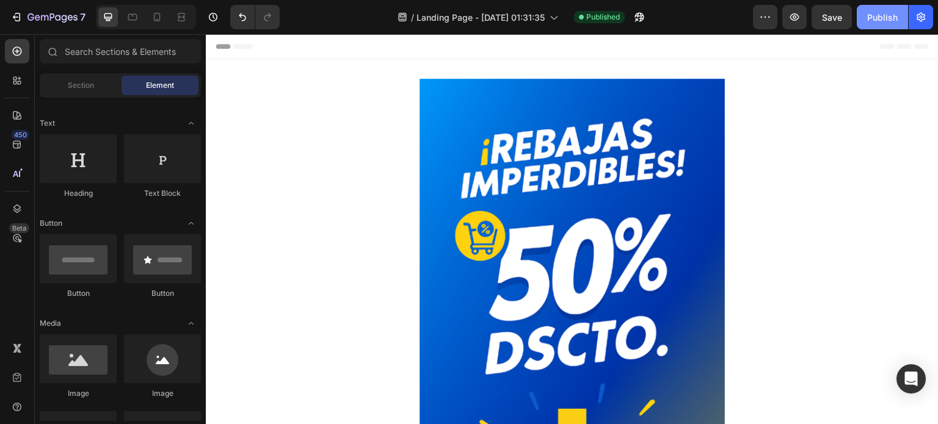
click at [880, 21] on div "Publish" at bounding box center [882, 17] width 31 height 13
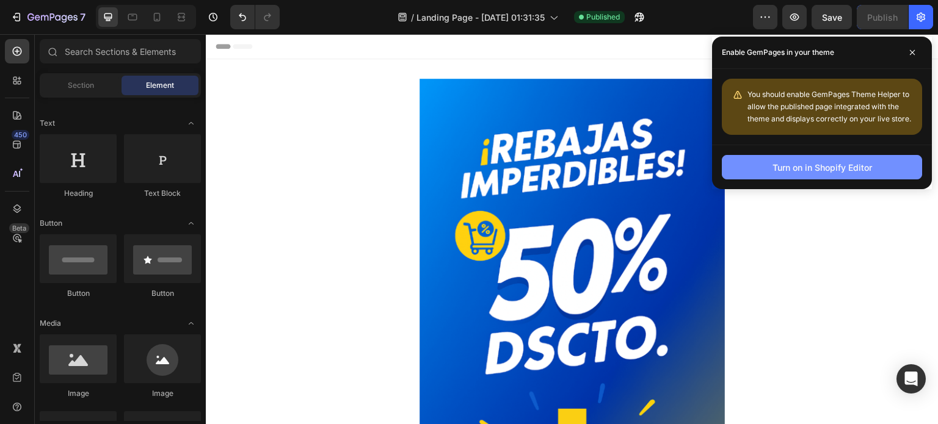
click at [779, 164] on div "Turn on in Shopify Editor" at bounding box center [822, 167] width 100 height 13
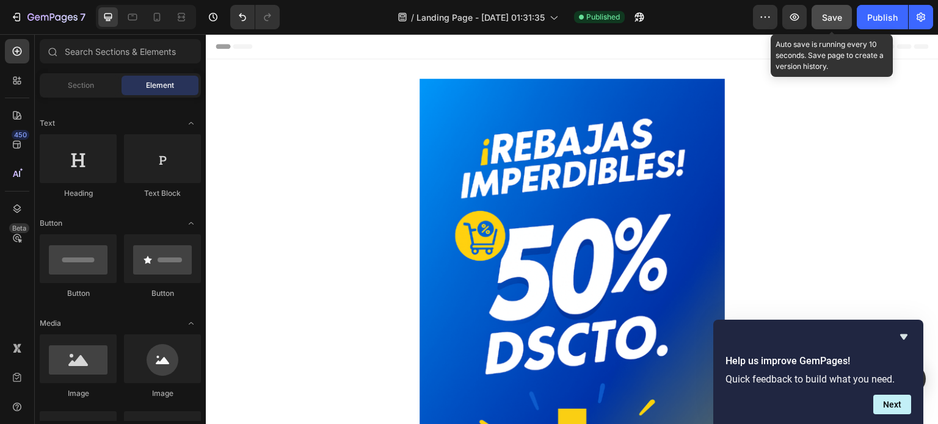
click at [823, 12] on span "Save" at bounding box center [832, 17] width 20 height 10
